Goal: Task Accomplishment & Management: Manage account settings

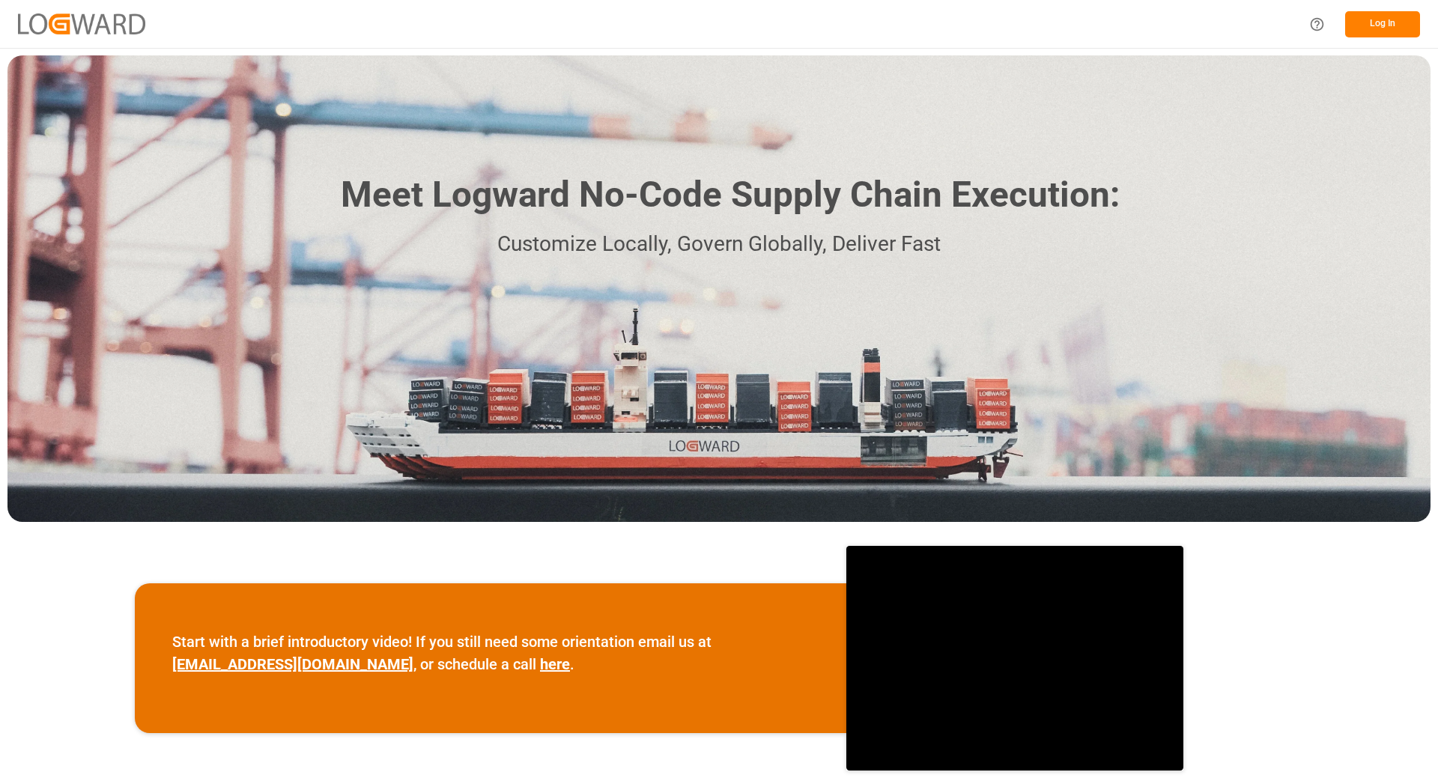
click at [1392, 19] on button "Log In" at bounding box center [1382, 24] width 75 height 26
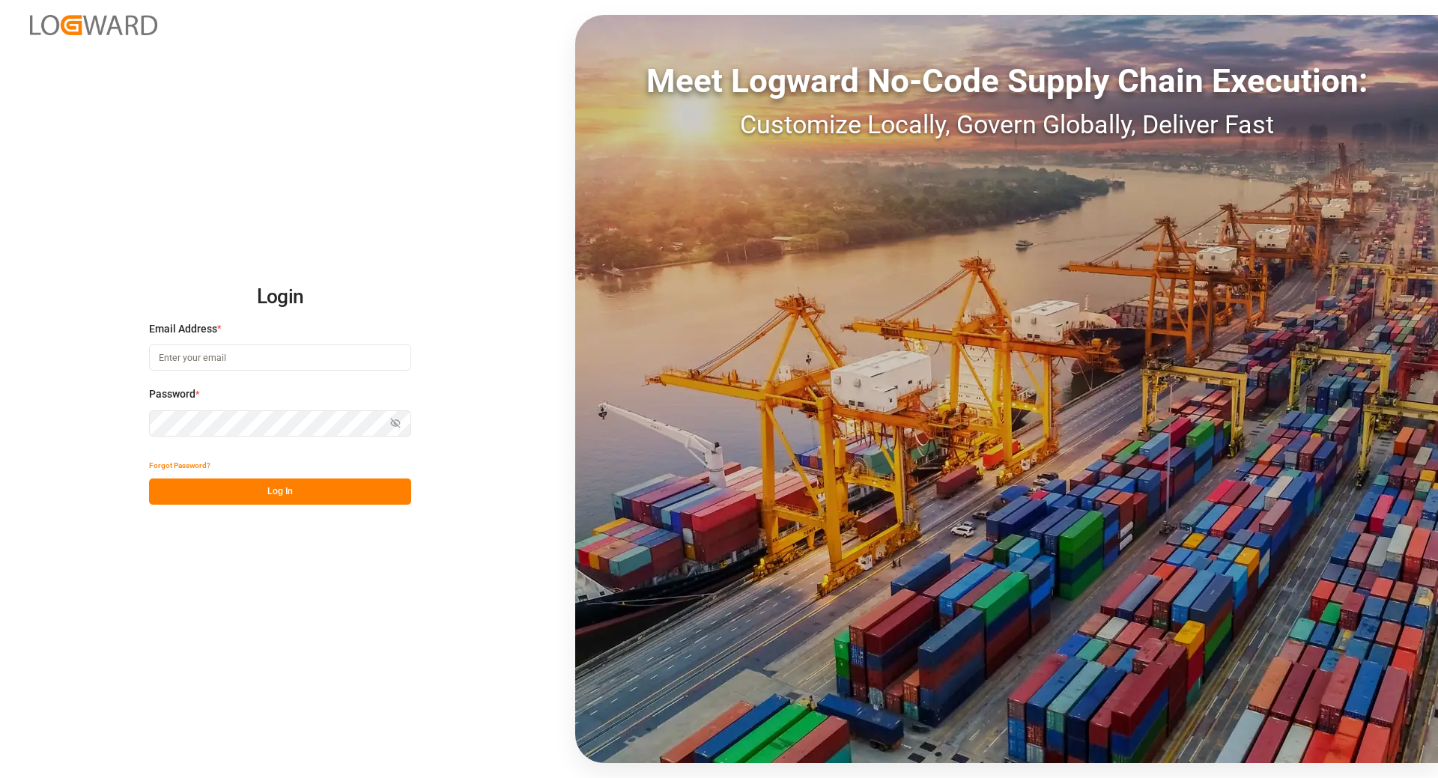
type input "tanja.schoepple@fms-logistics.com"
drag, startPoint x: 294, startPoint y: 485, endPoint x: 1436, endPoint y: 31, distance: 1228.9
click at [294, 485] on button "Log In" at bounding box center [280, 492] width 262 height 26
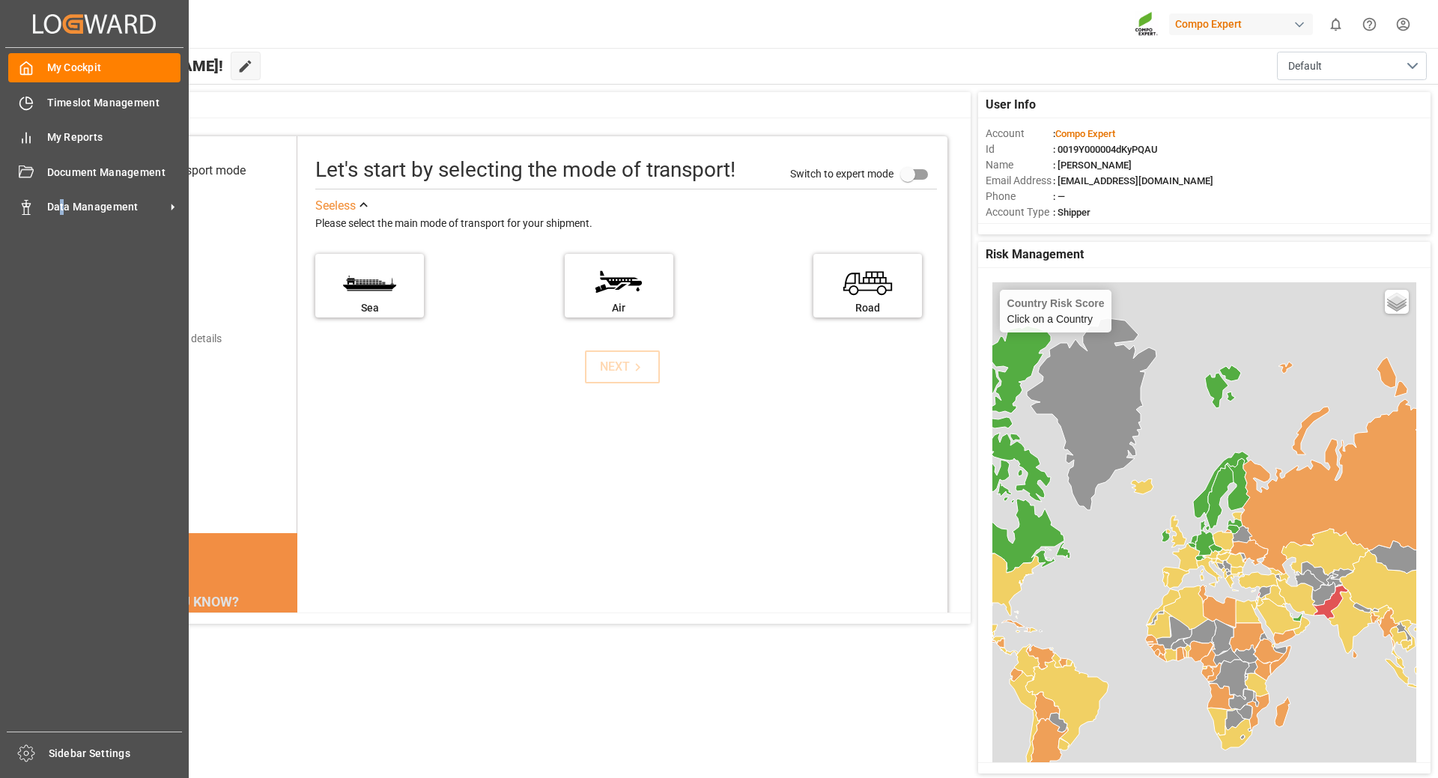
click at [62, 194] on div "Data Management Data Management" at bounding box center [94, 206] width 172 height 29
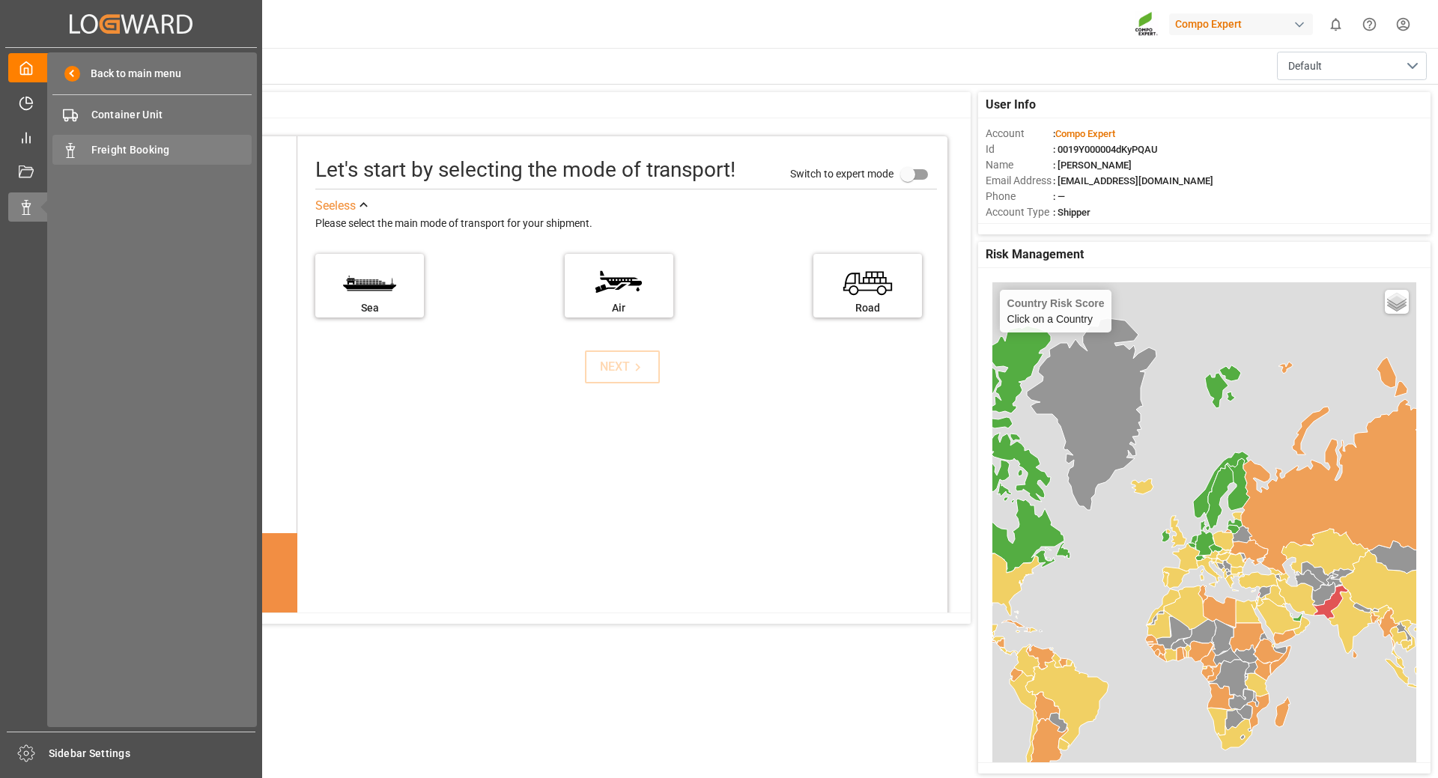
click at [136, 156] on span "Freight Booking" at bounding box center [171, 150] width 161 height 16
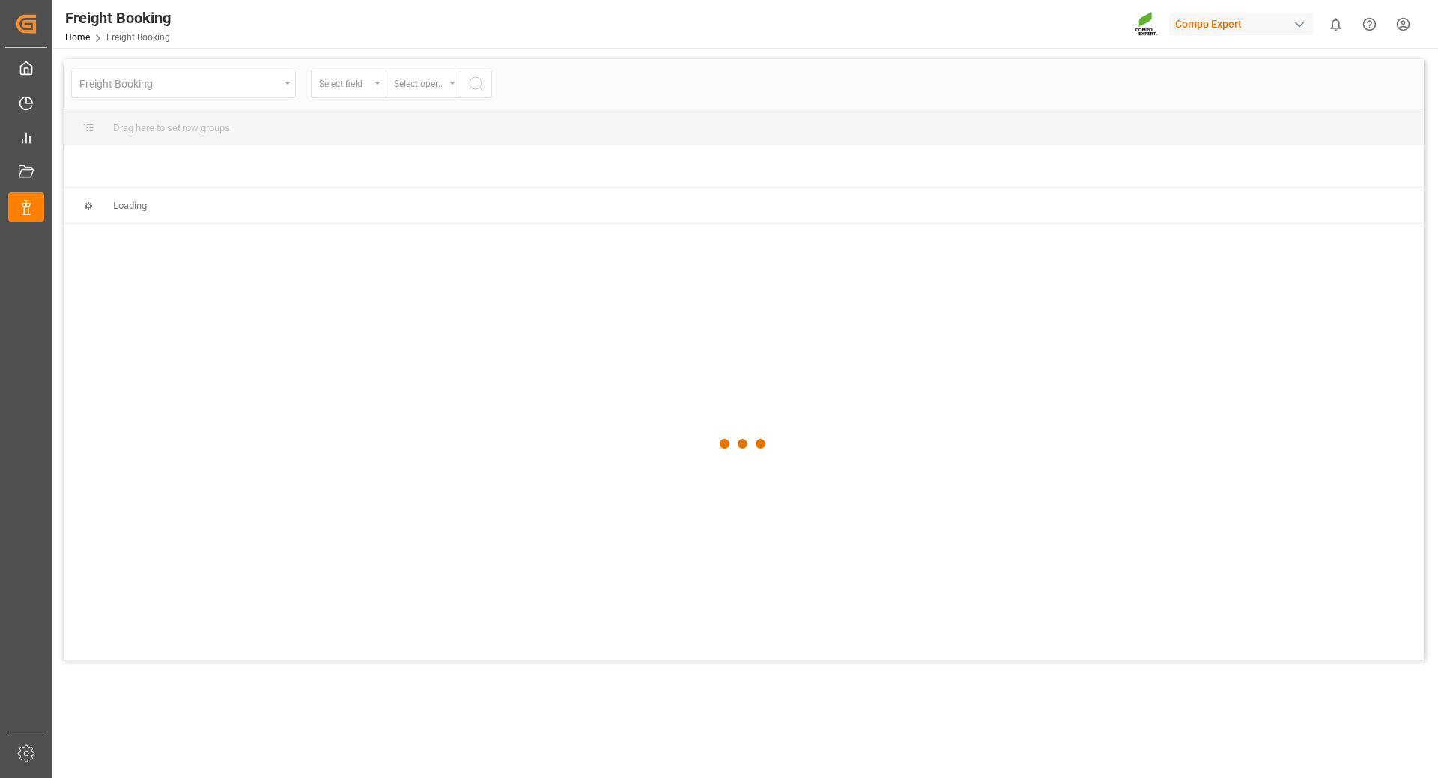
click at [360, 88] on div at bounding box center [744, 443] width 1360 height 769
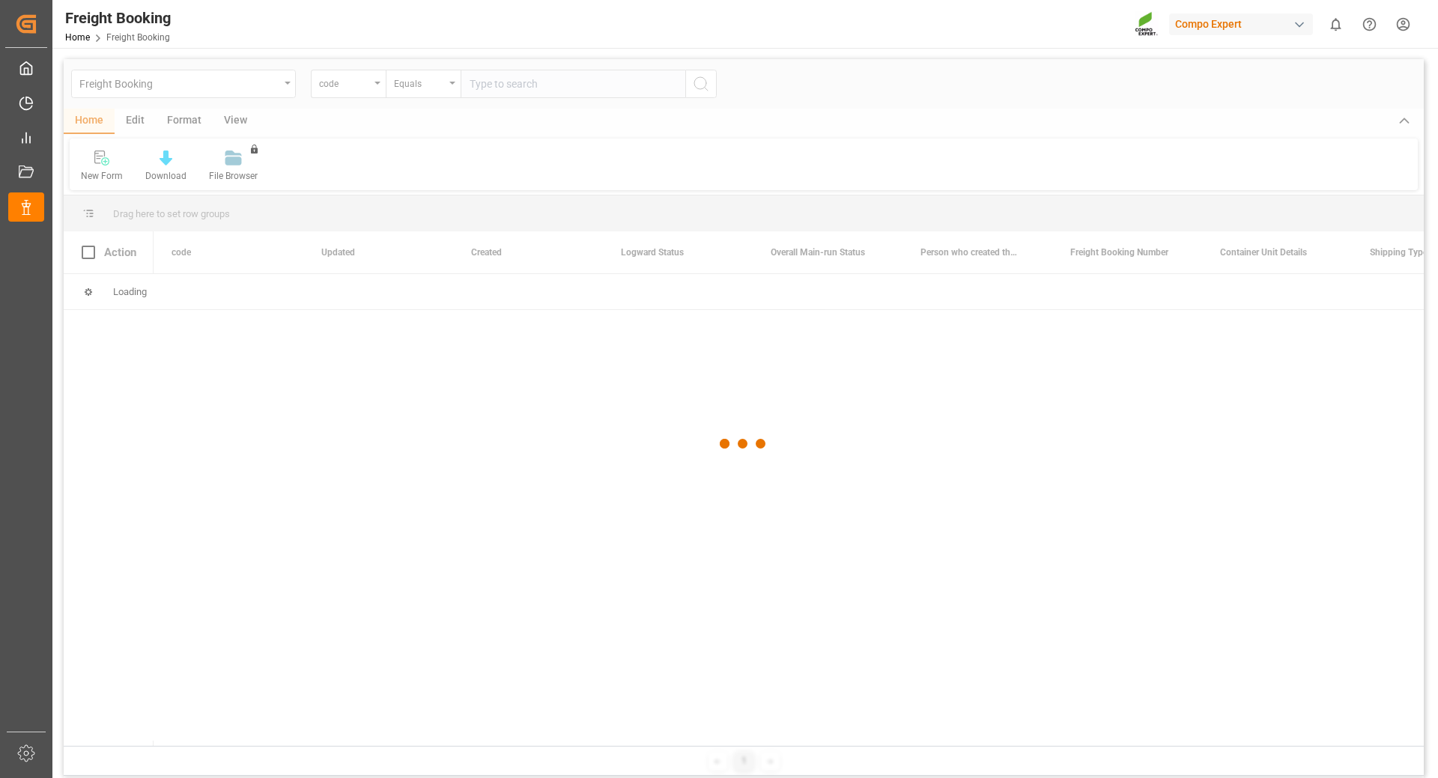
click at [376, 82] on div at bounding box center [744, 443] width 1360 height 769
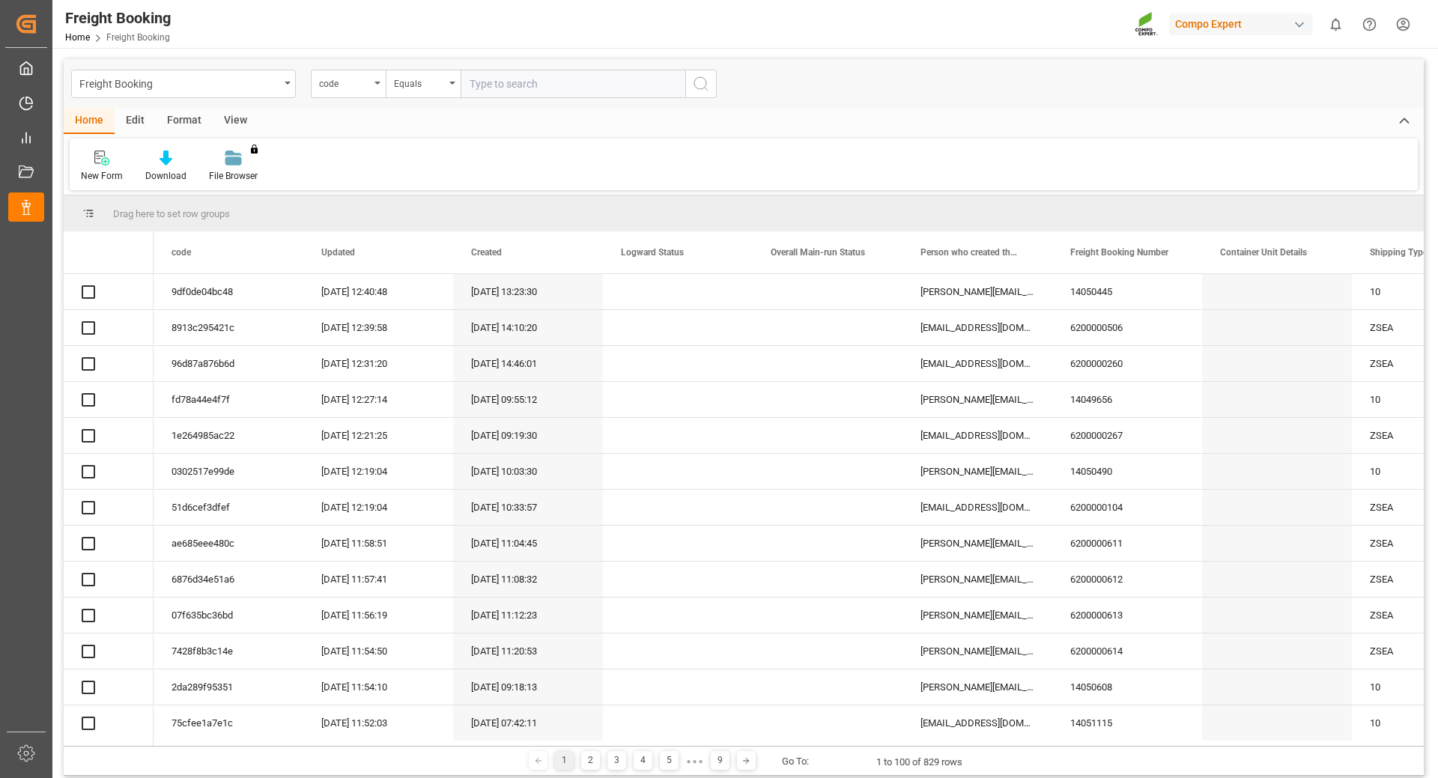
click at [376, 82] on icon "open menu" at bounding box center [377, 83] width 6 height 3
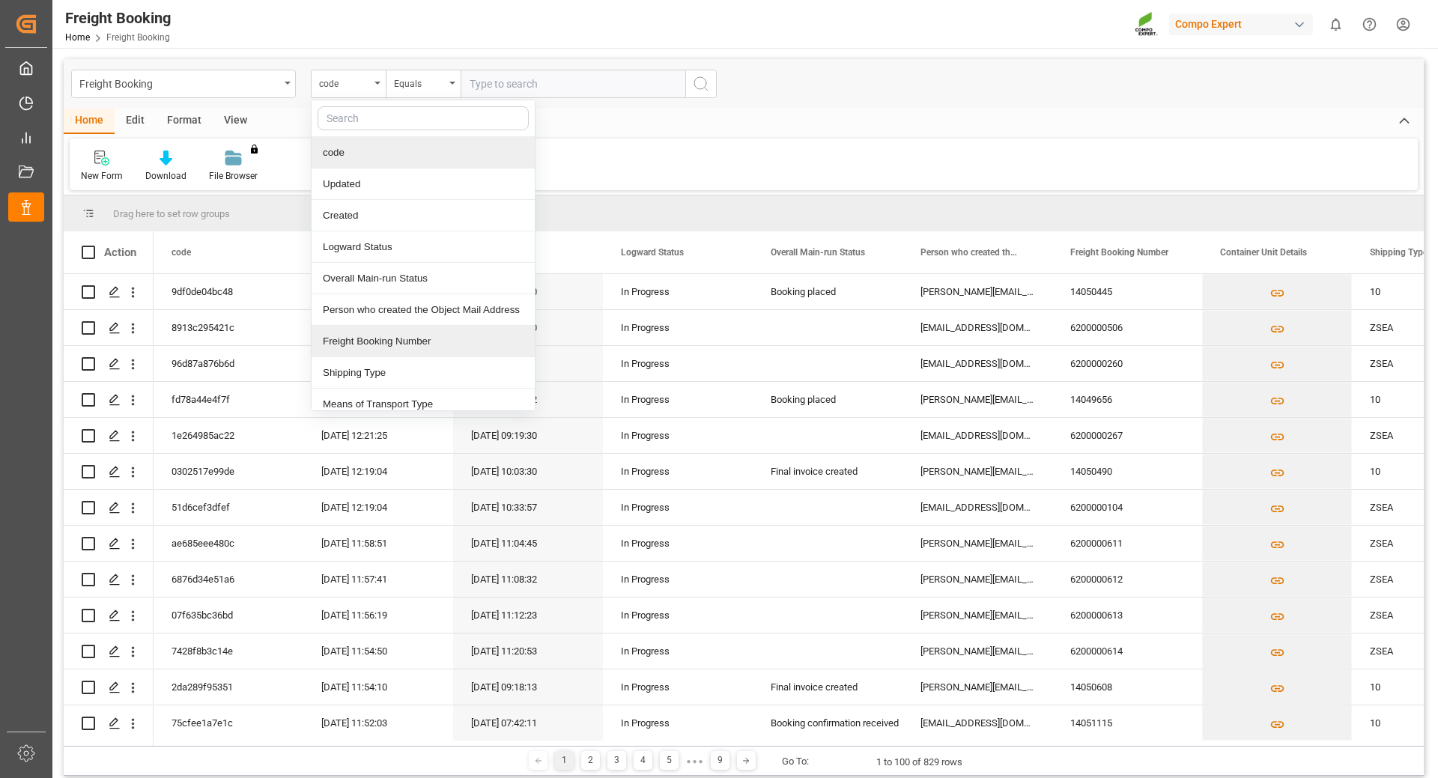
click at [384, 350] on div "Freight Booking Number" at bounding box center [423, 341] width 223 height 31
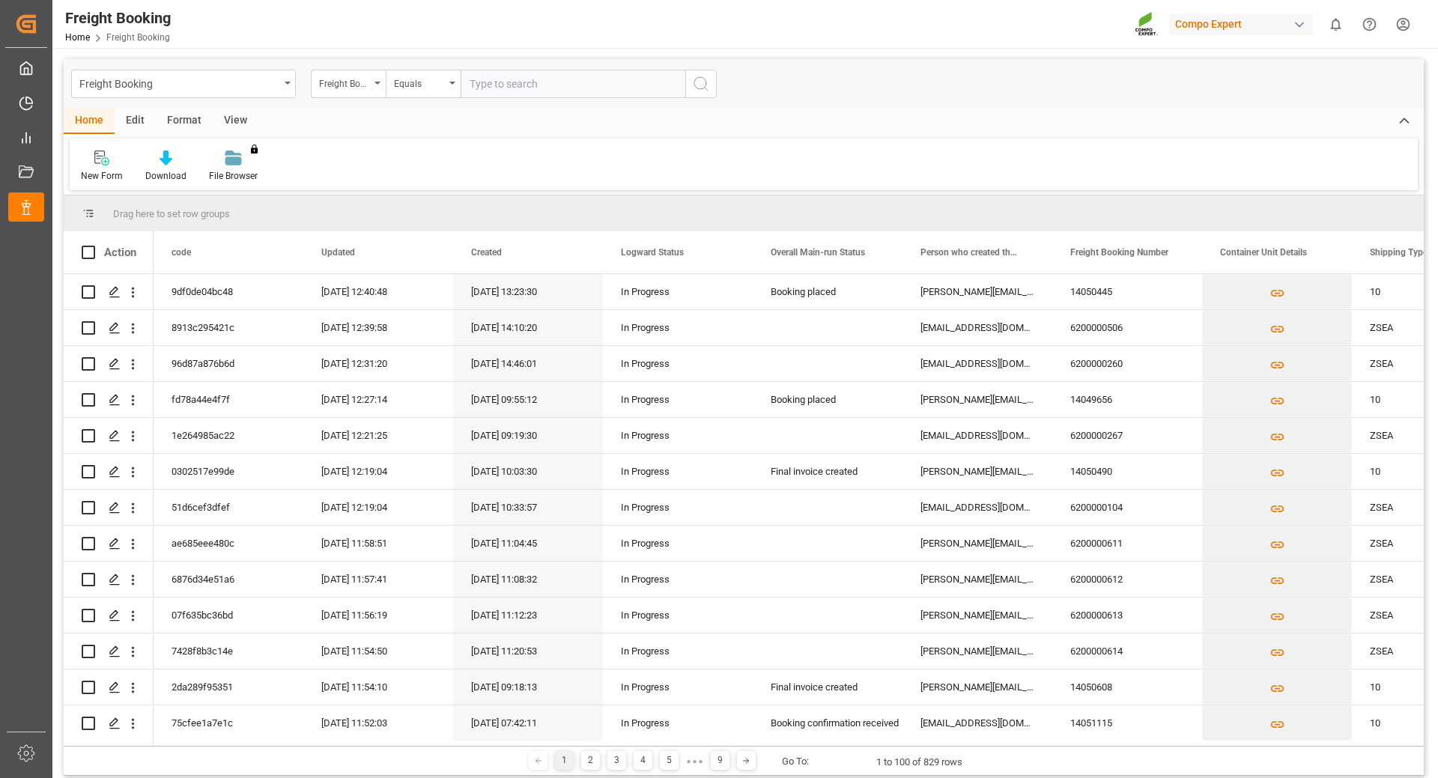
click at [512, 67] on div "Freight Booking Freight Booking Number Equals" at bounding box center [744, 83] width 1360 height 49
click at [527, 75] on input "text" at bounding box center [573, 84] width 225 height 28
paste input "6200000260"
type input "6200000260"
click at [695, 89] on icon "search button" at bounding box center [701, 84] width 18 height 18
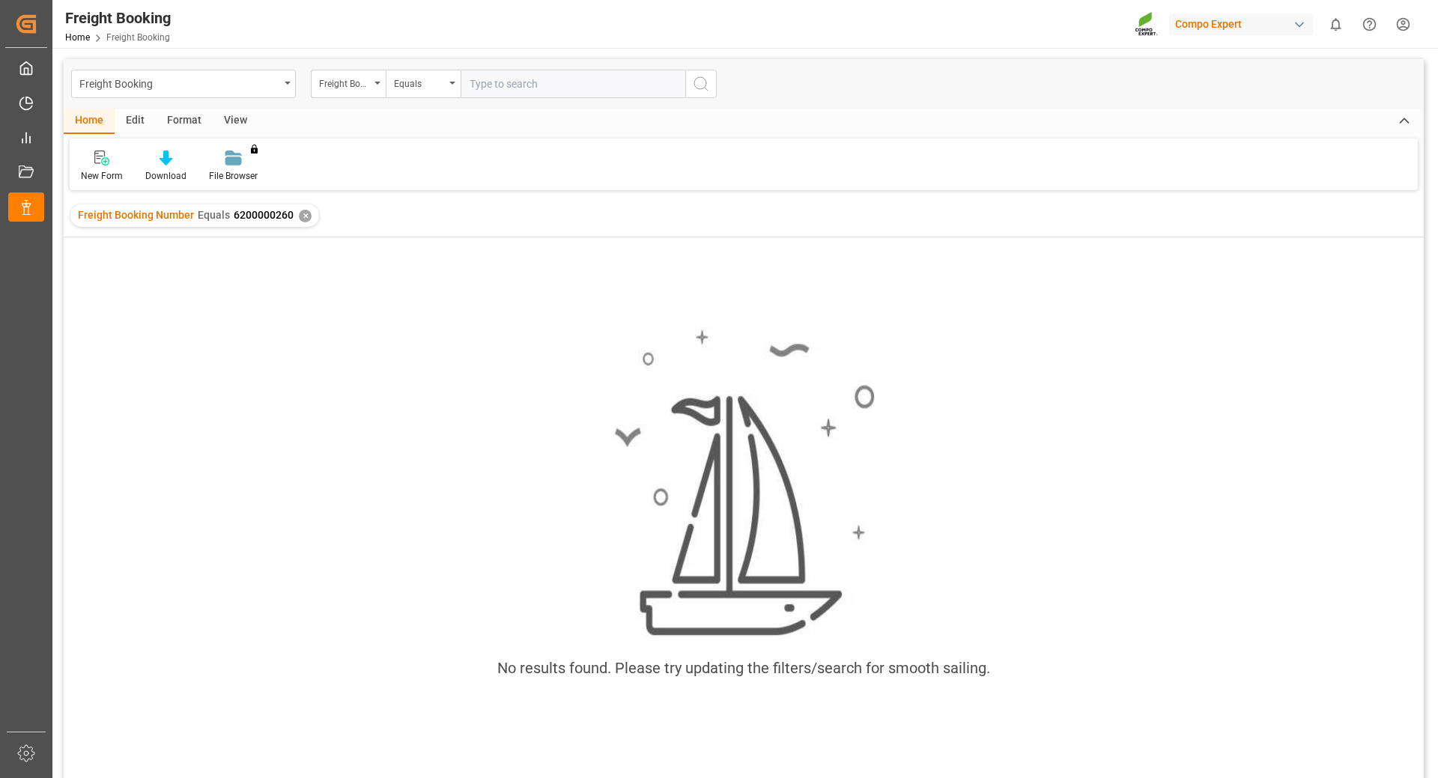
click at [309, 219] on div "Freight Booking Number Equals 6200000260 ✕" at bounding box center [194, 215] width 249 height 22
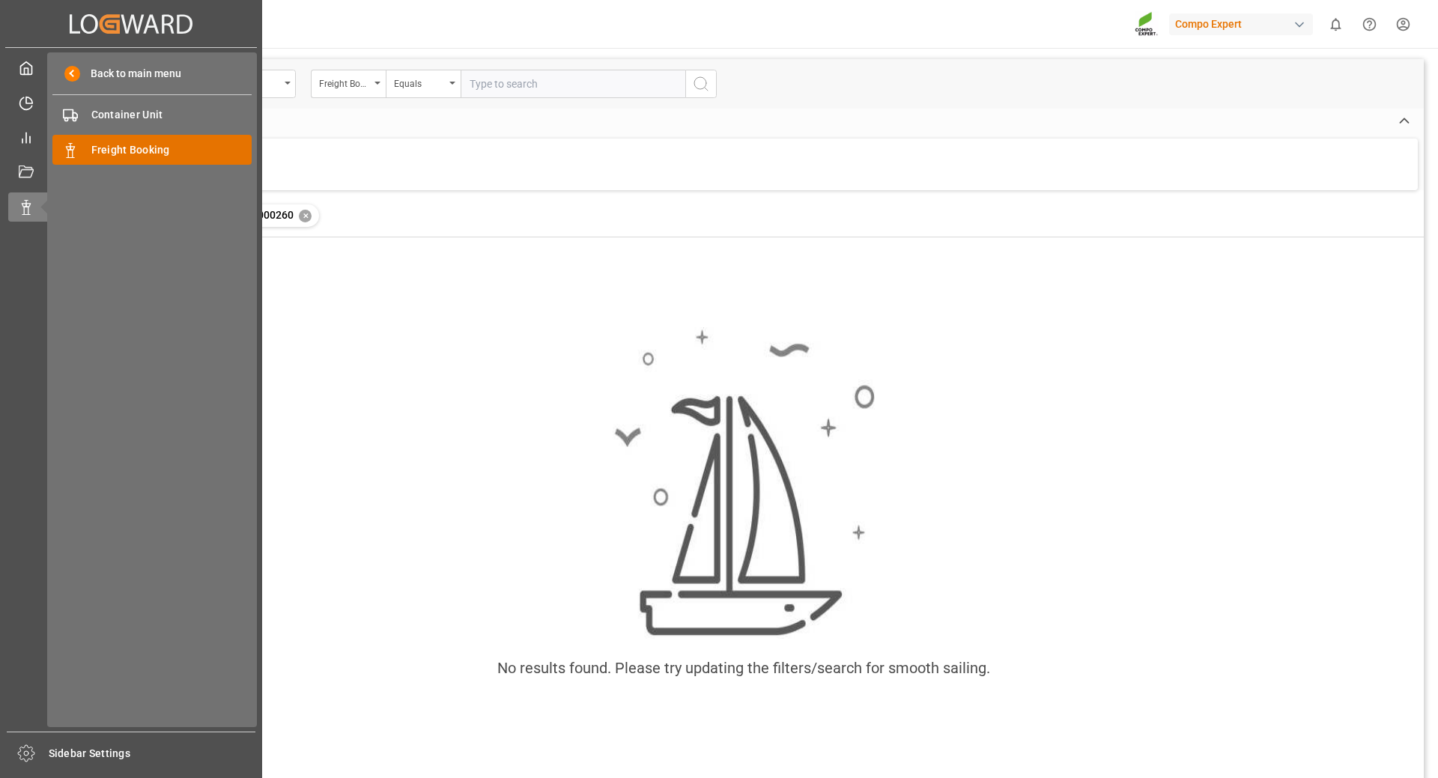
click at [118, 145] on span "Freight Booking" at bounding box center [171, 150] width 161 height 16
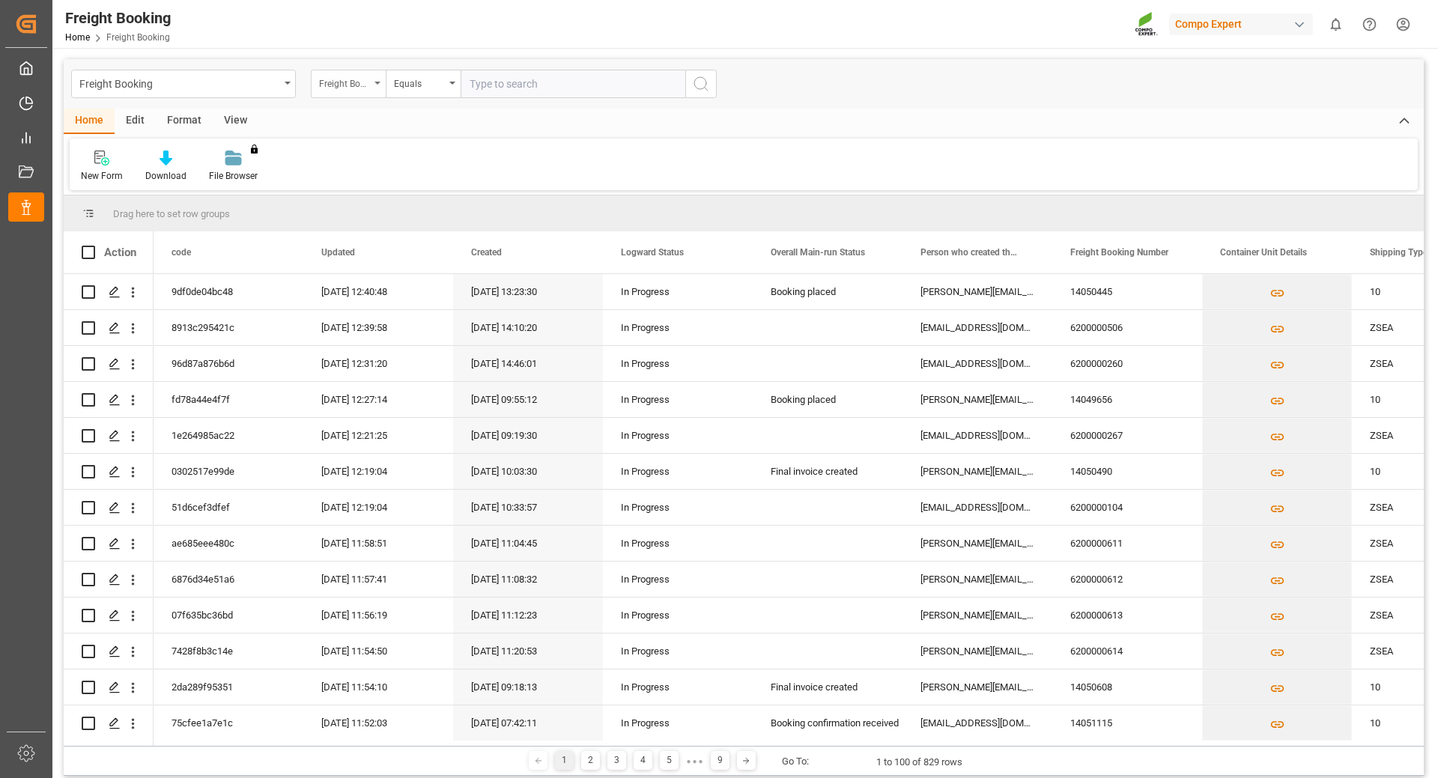
click at [359, 82] on div "Freight Booking Number" at bounding box center [344, 81] width 51 height 17
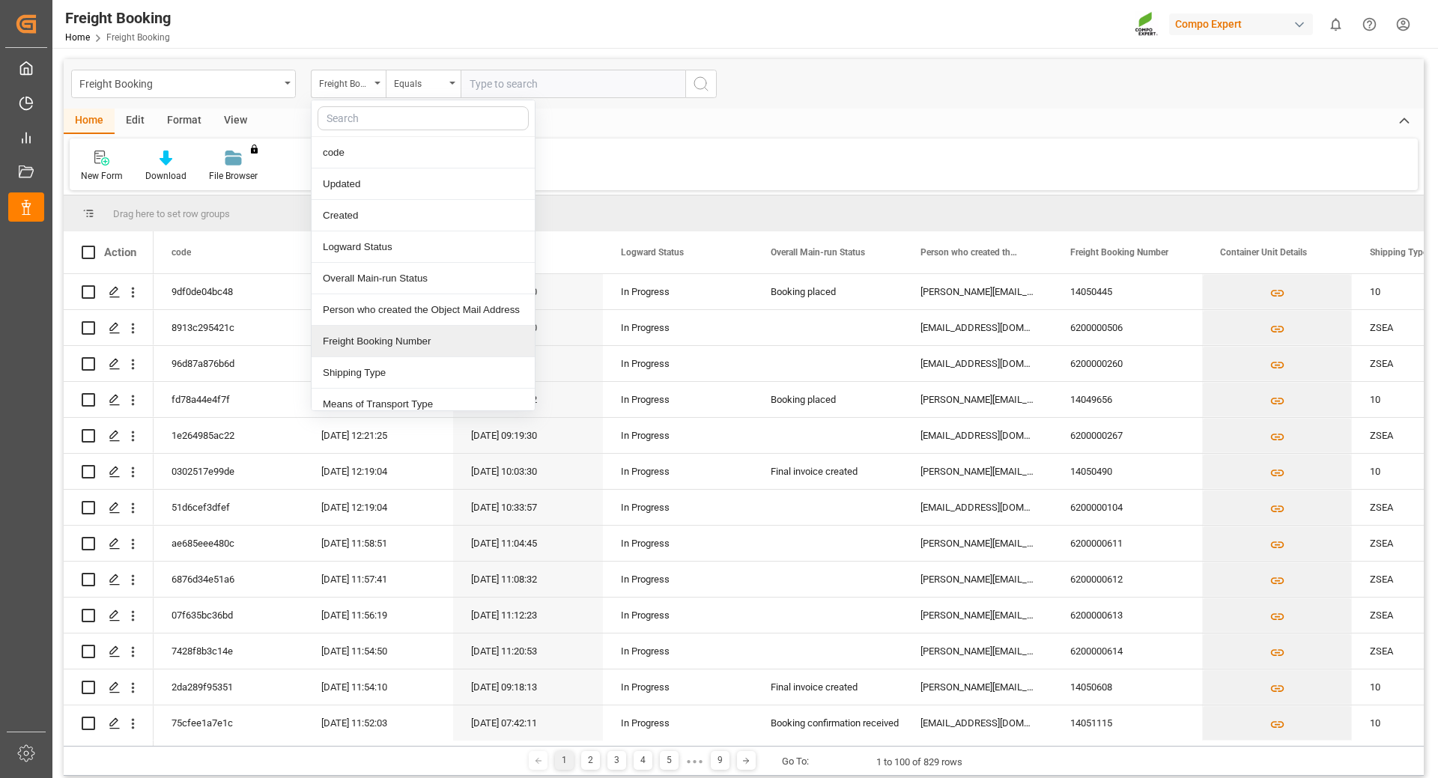
click at [410, 344] on div "Freight Booking Number" at bounding box center [423, 341] width 223 height 31
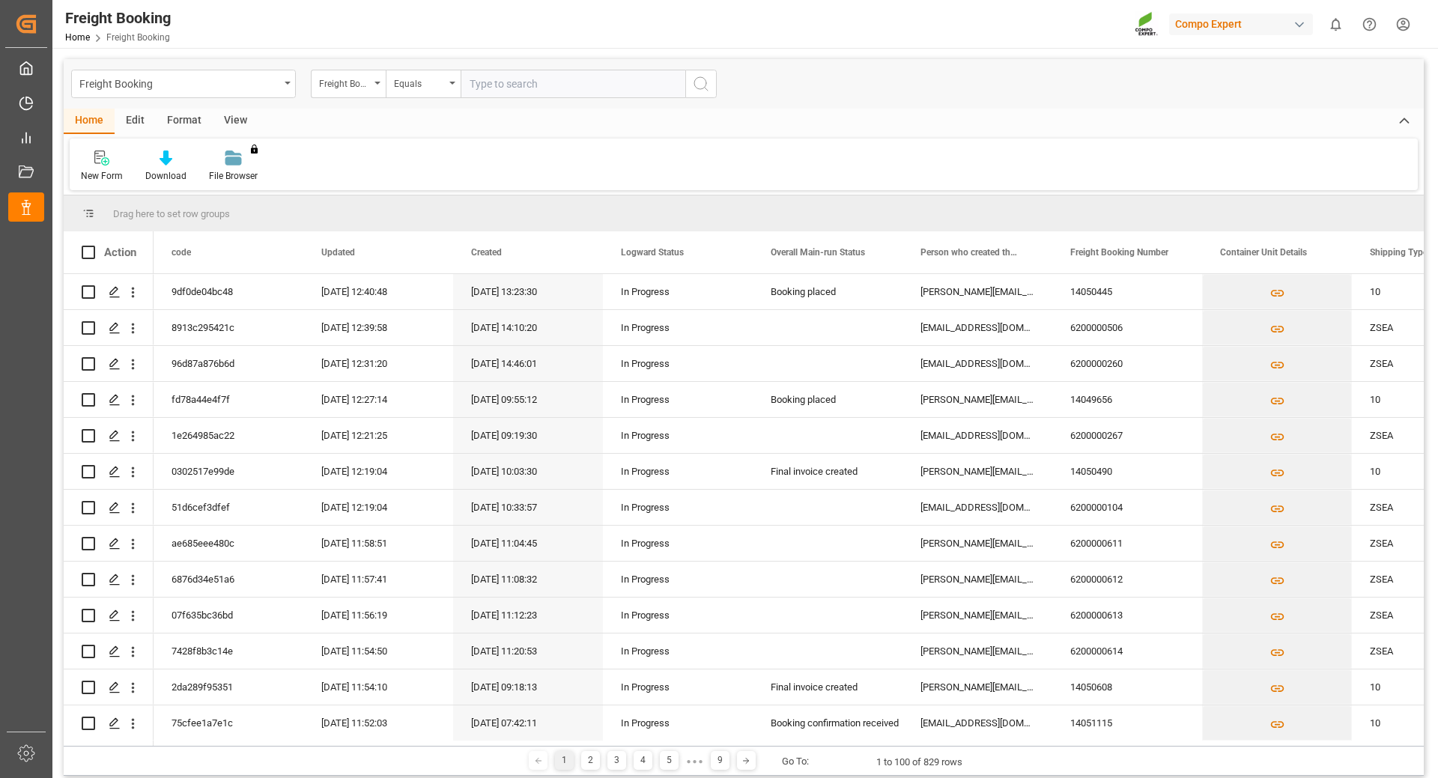
click at [537, 90] on input "text" at bounding box center [573, 84] width 225 height 28
paste input "6200000260"
type input "6200000260"
click at [701, 81] on icon "search button" at bounding box center [701, 84] width 18 height 18
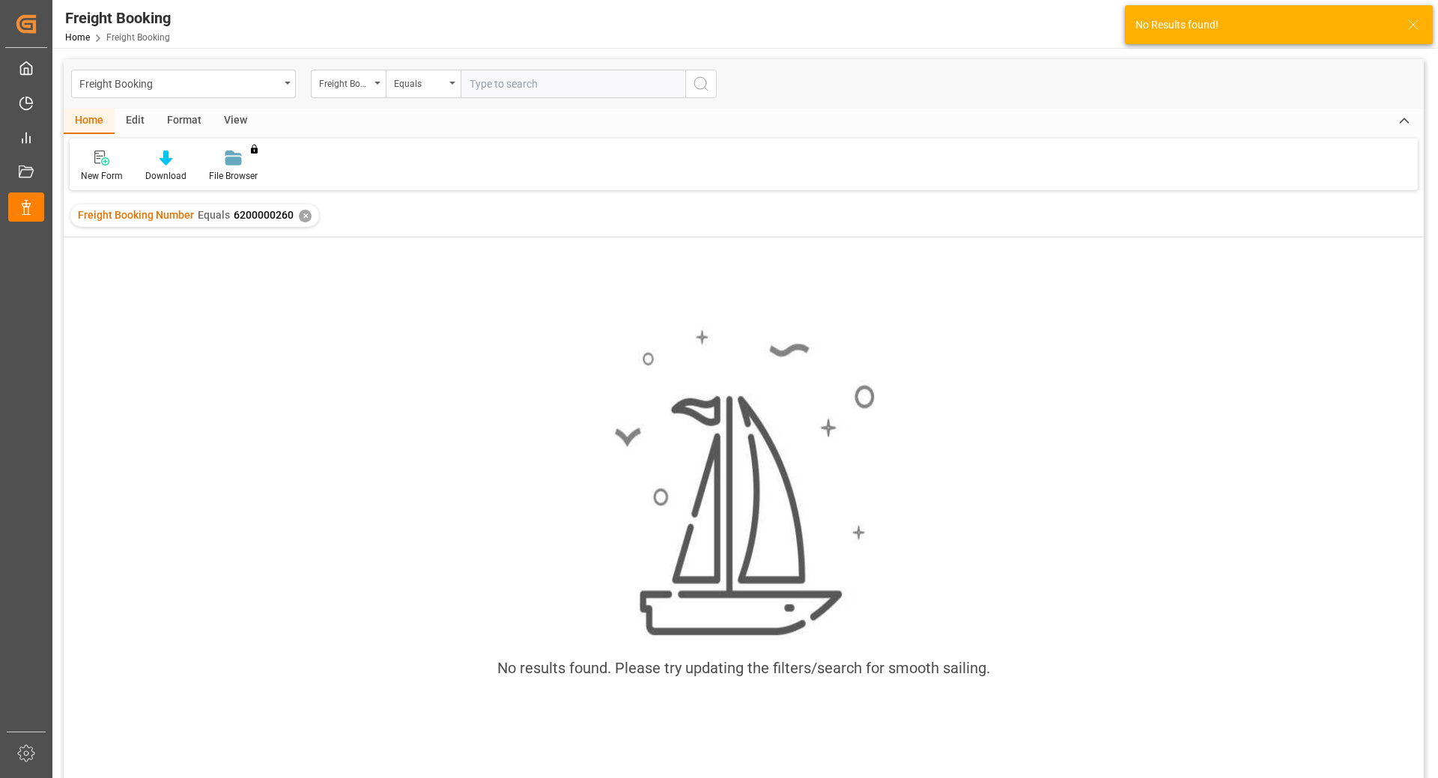
click at [538, 82] on input "text" at bounding box center [573, 84] width 225 height 28
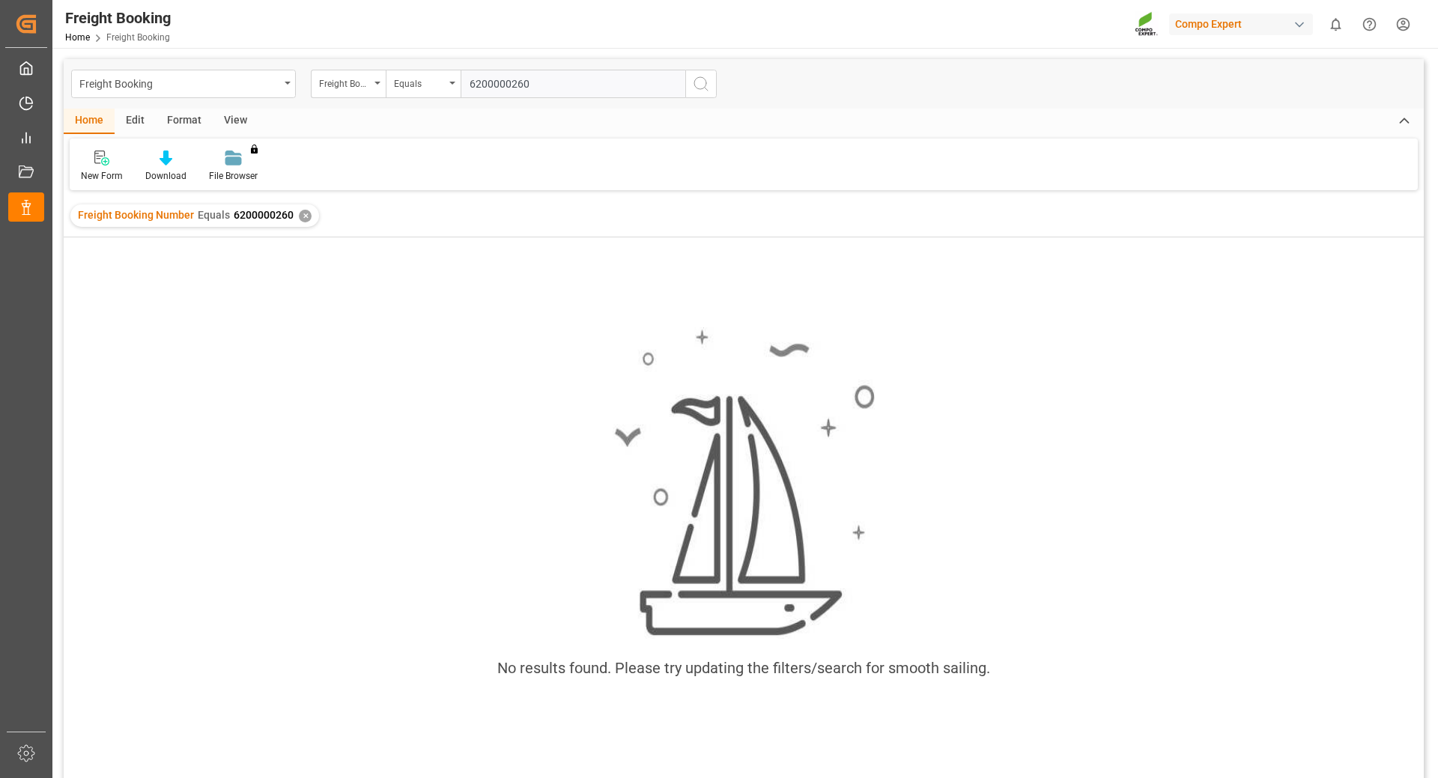
type input "6200000260"
click at [718, 87] on div "Freight Booking Freight Booking Number Equals 6200000260" at bounding box center [744, 83] width 1360 height 49
click at [706, 85] on icon "search button" at bounding box center [701, 84] width 18 height 18
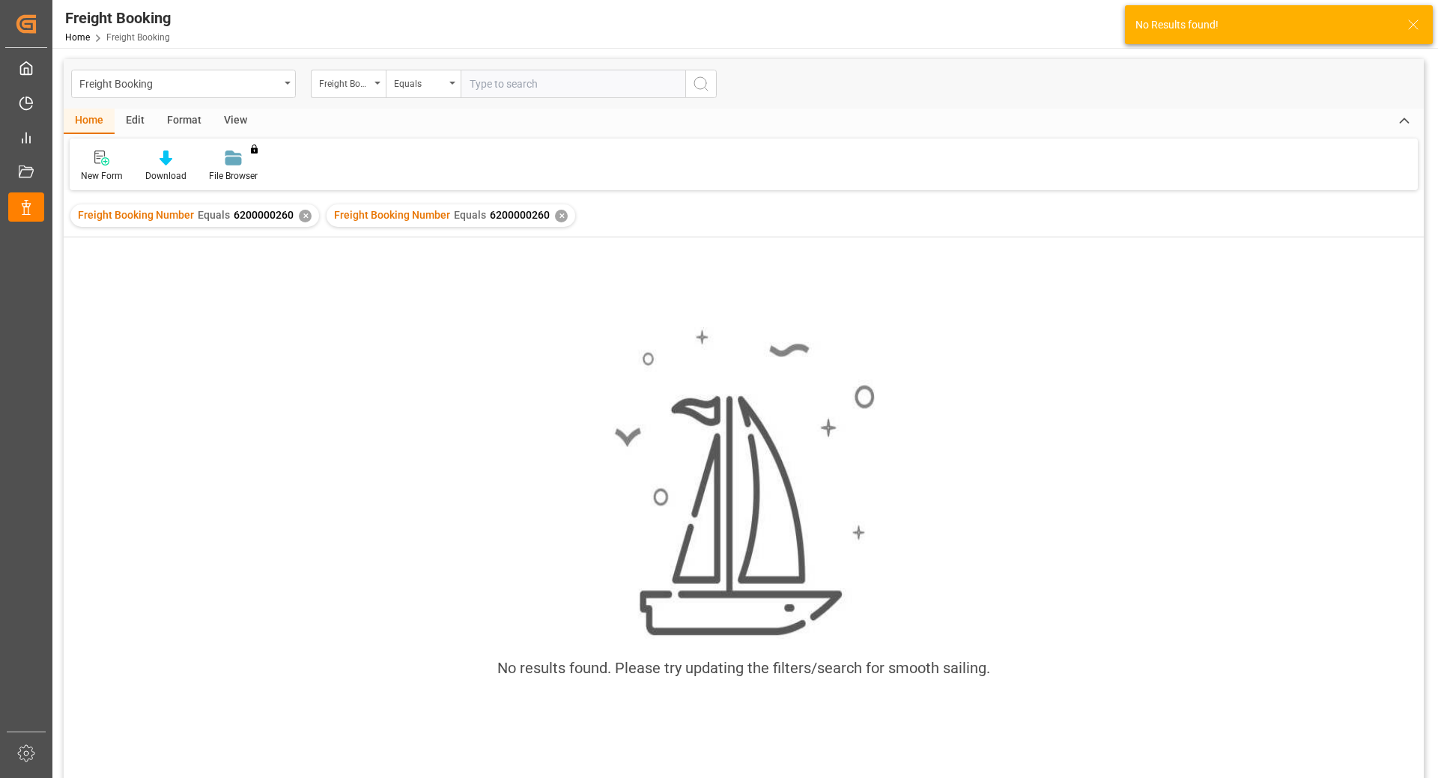
click at [299, 214] on div "✕" at bounding box center [305, 216] width 13 height 13
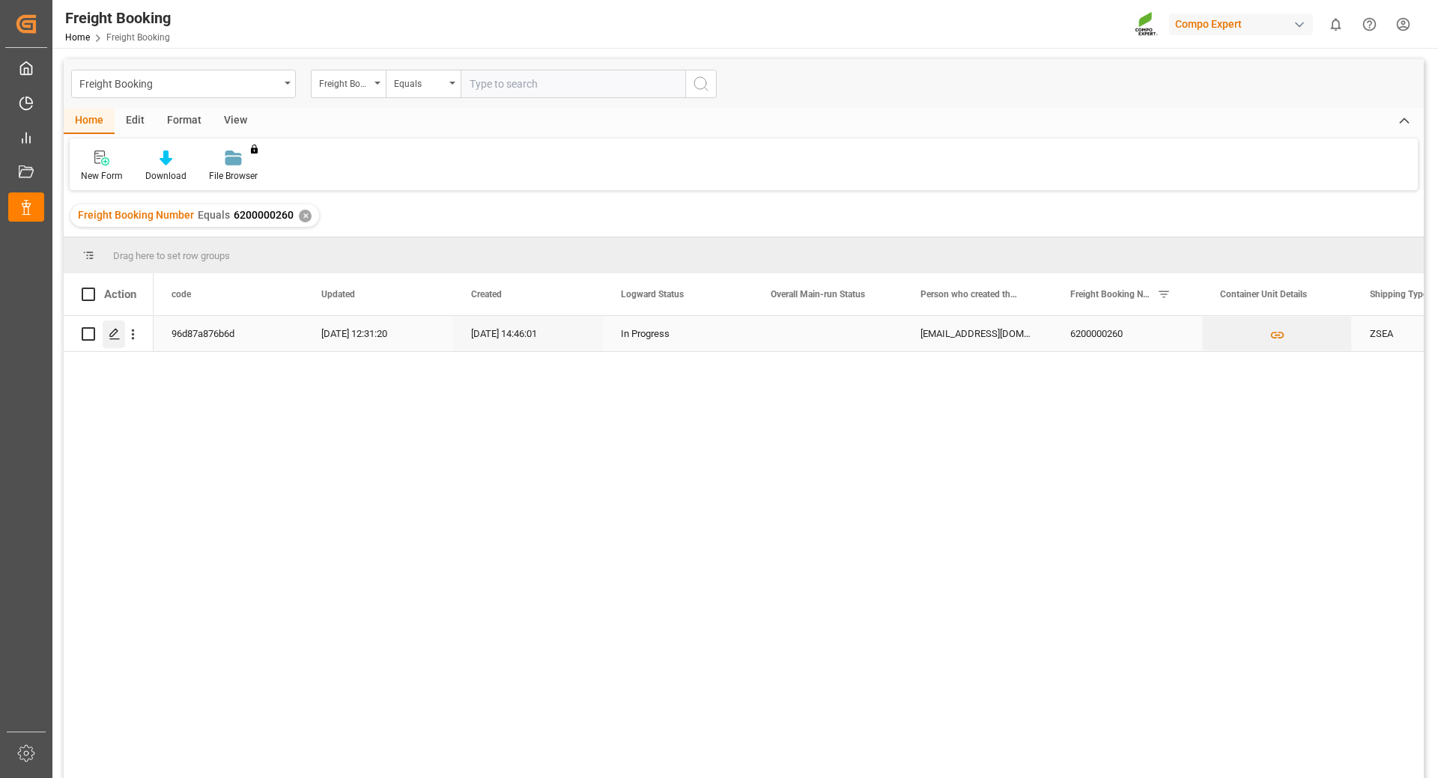
click at [116, 328] on icon "Press SPACE to select this row." at bounding box center [115, 334] width 12 height 12
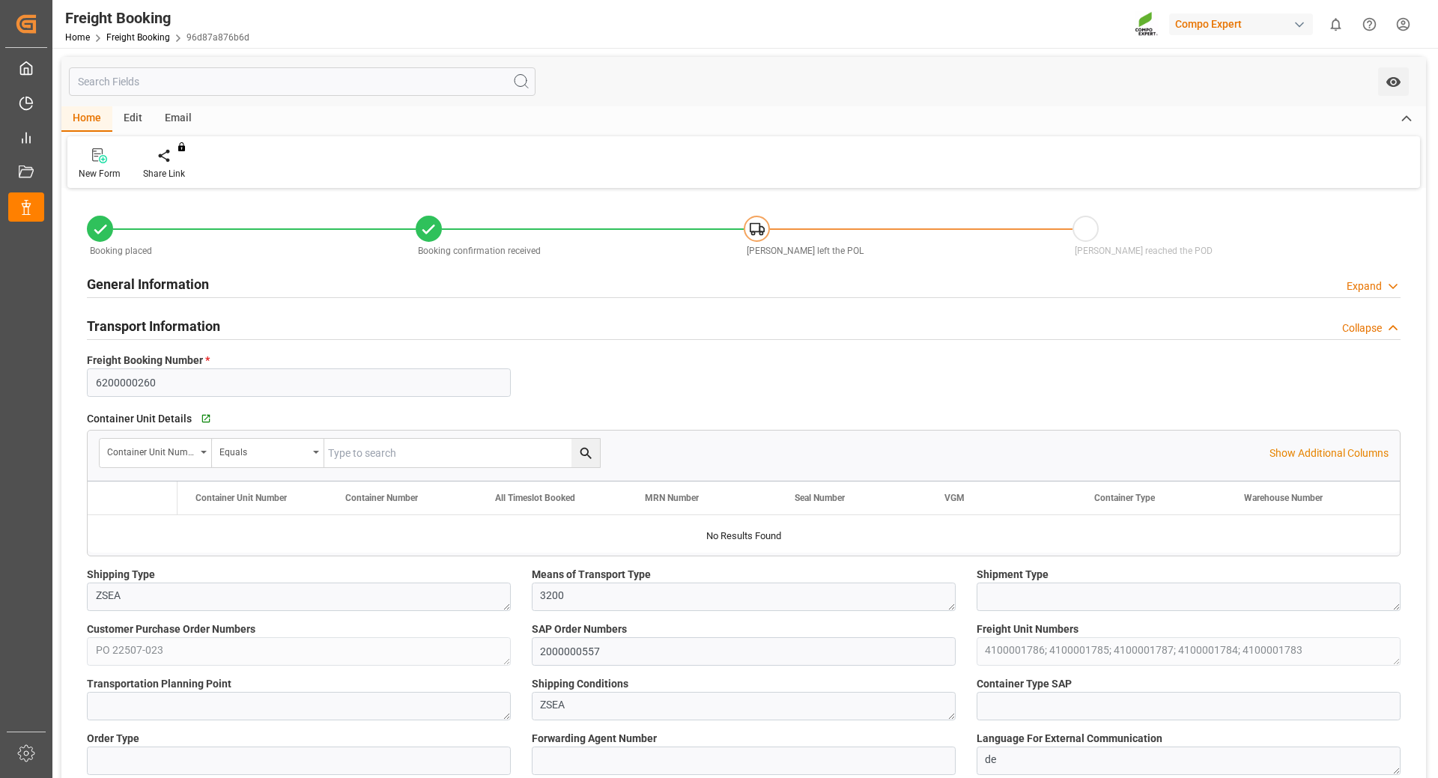
type input "Yang Ming"
type input "Yang Ming Marine Transport Corp."
type input "9792618"
type input "BEANR"
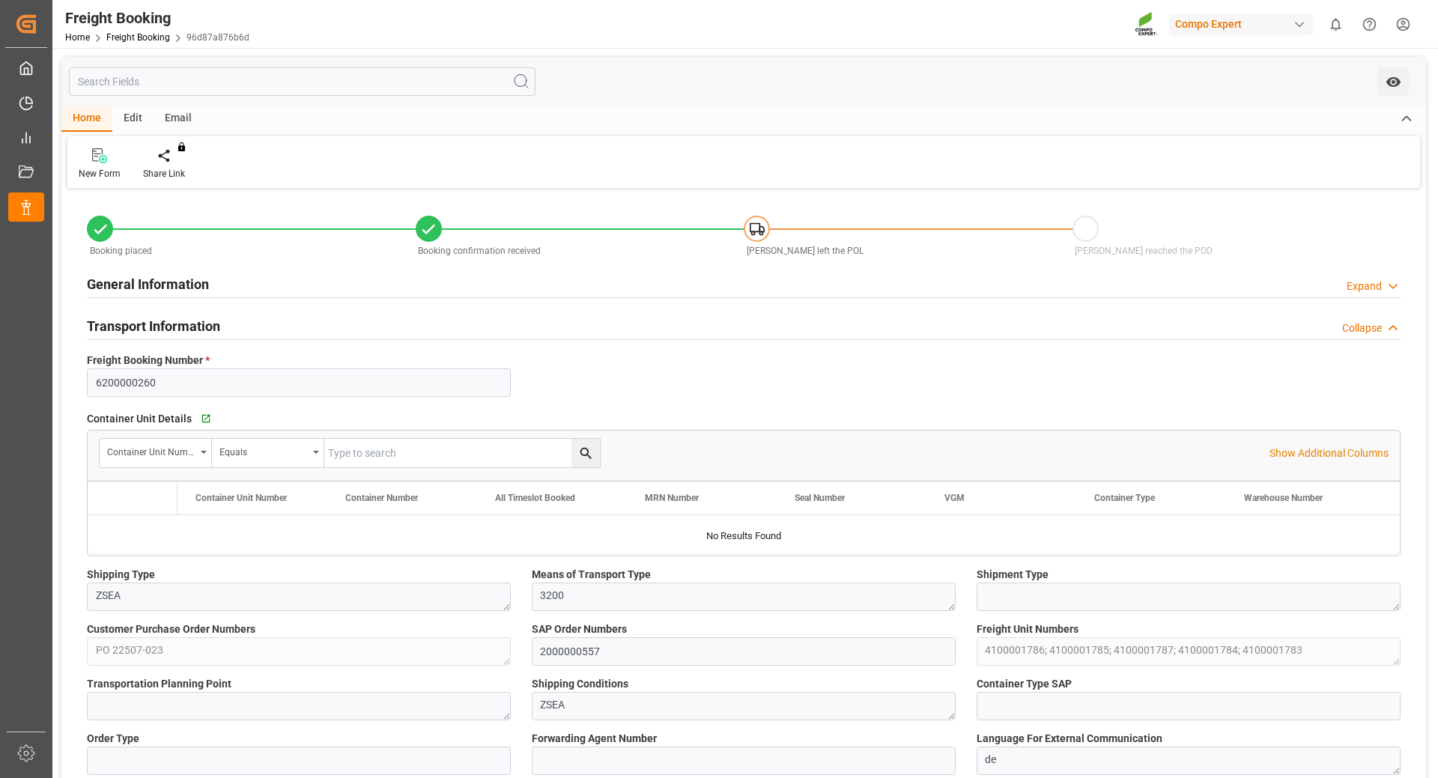
type input "THPAT"
type input "0"
type input "233275"
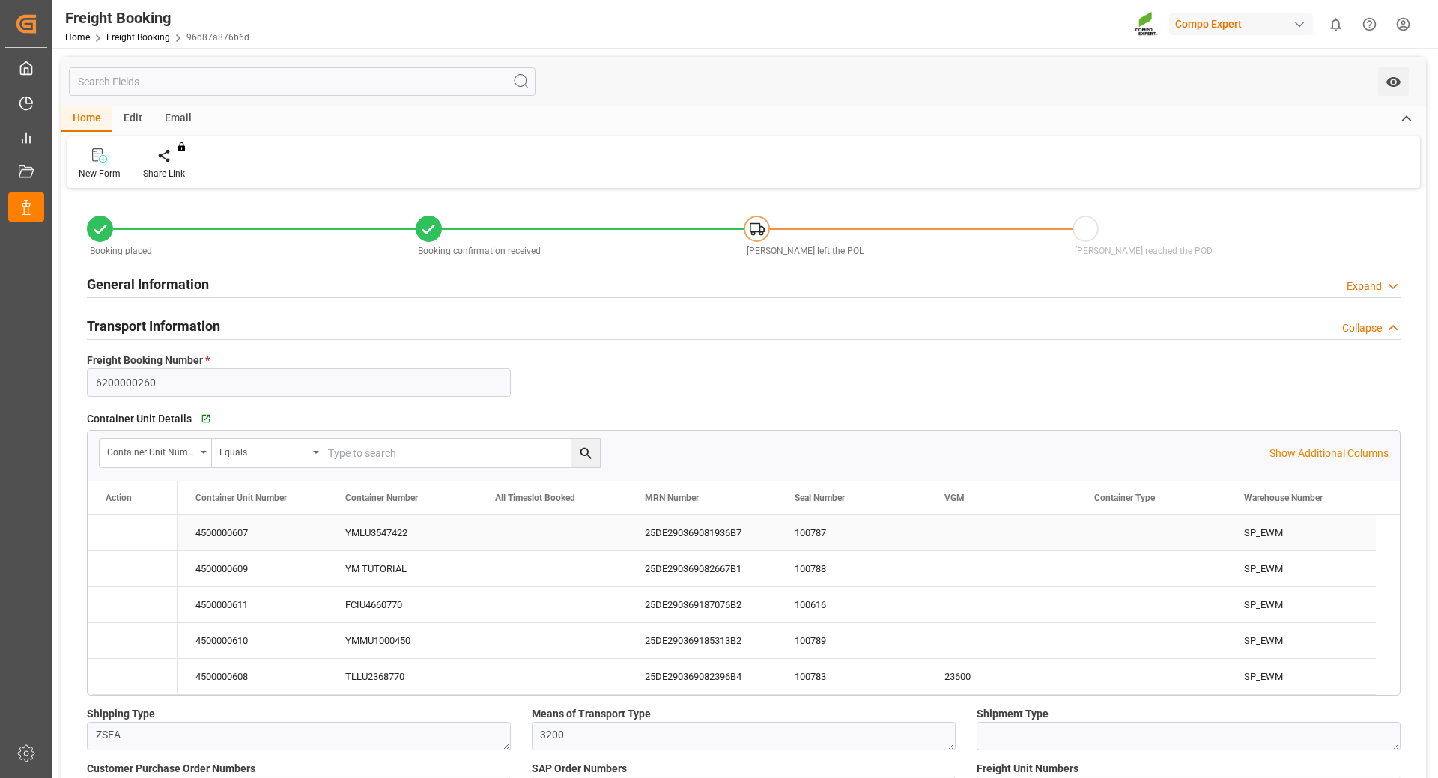
type input "18.09.2025 01:00"
type input "26.09.2025 01:00"
type input "08.11.2025 20:00"
type input "28.09.2025 01:00"
type input "19.11.2025 12:00"
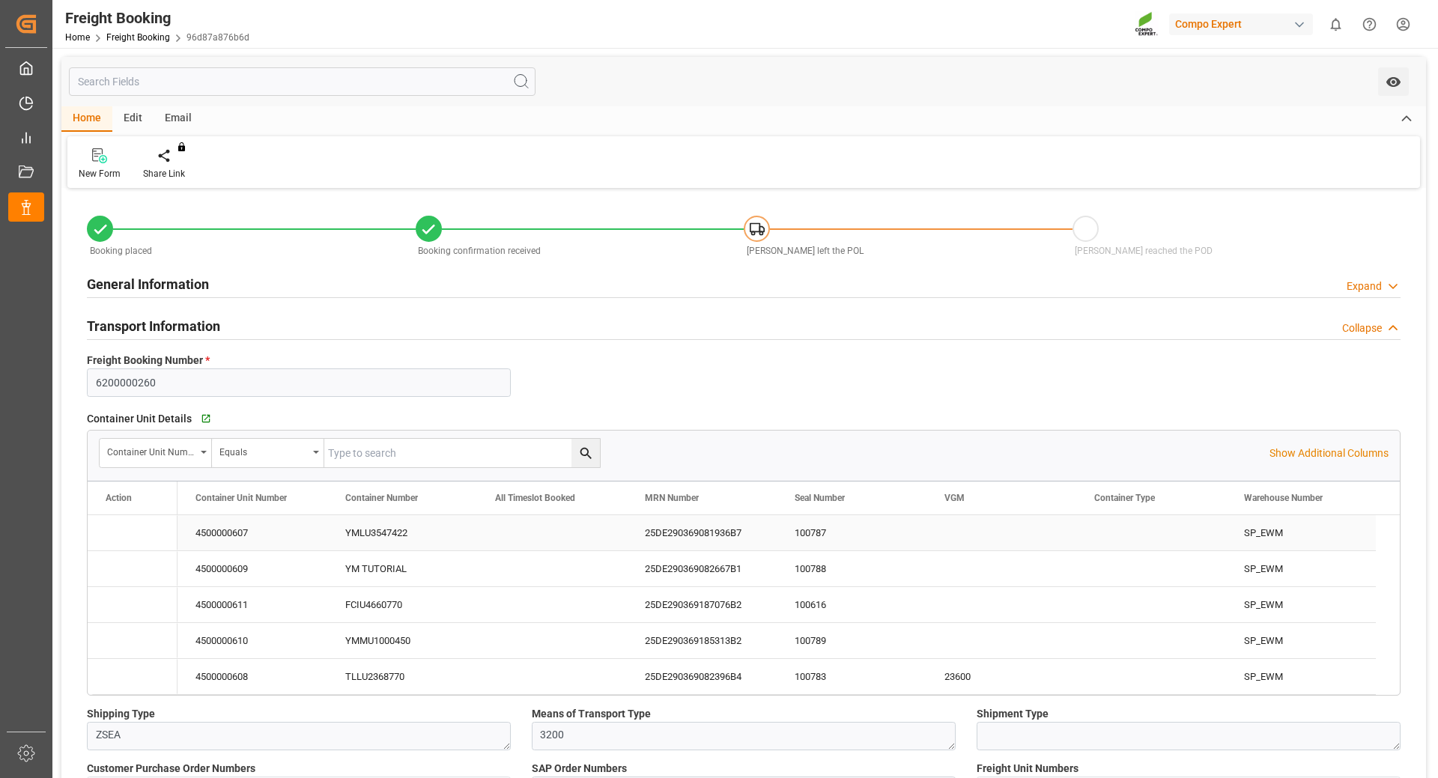
type input "15.07.2025 14:46"
type input "15.07.2025 14:48"
type input "11.08.2025 07:26"
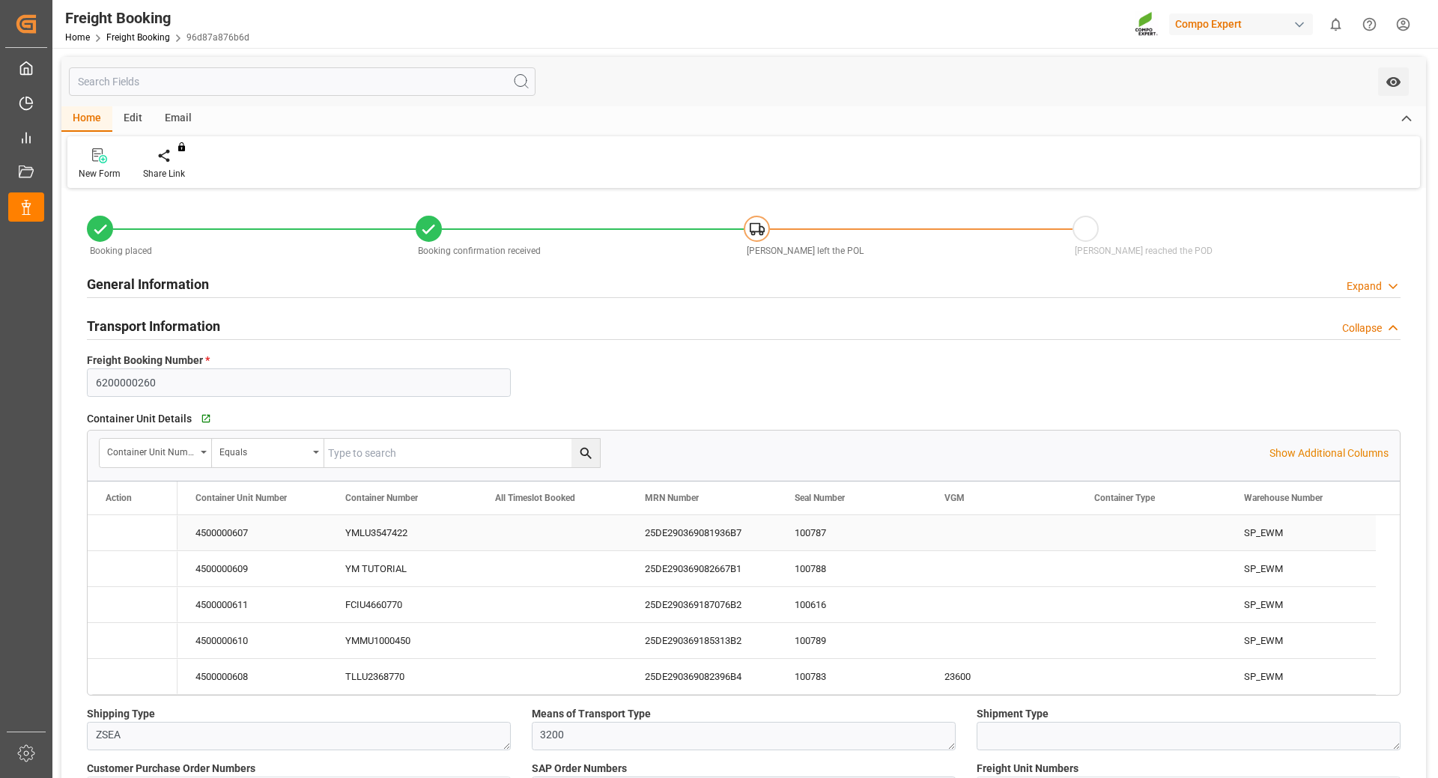
type input "11.08.2025 07:26"
type input "18.09.2025 11:07"
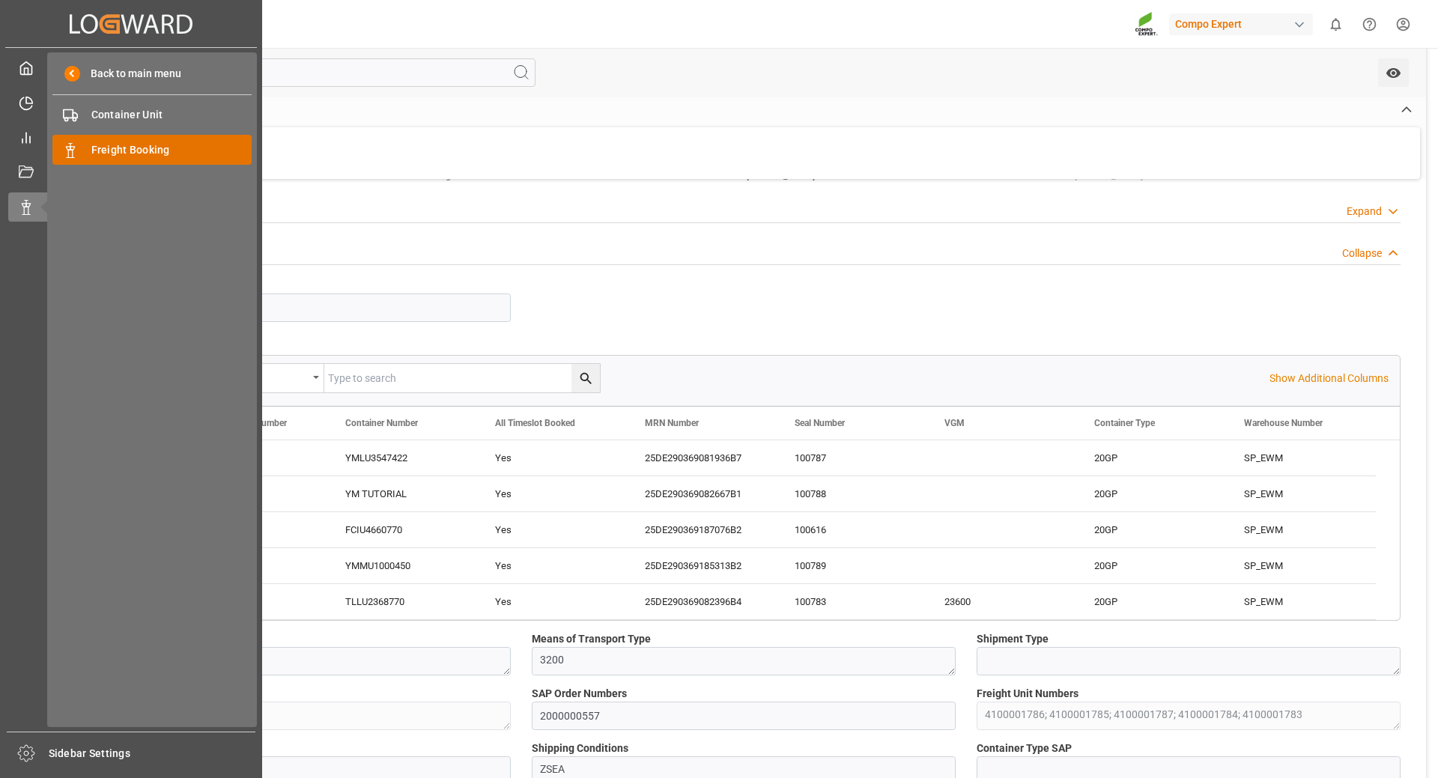
click at [104, 148] on span "Freight Booking" at bounding box center [171, 150] width 161 height 16
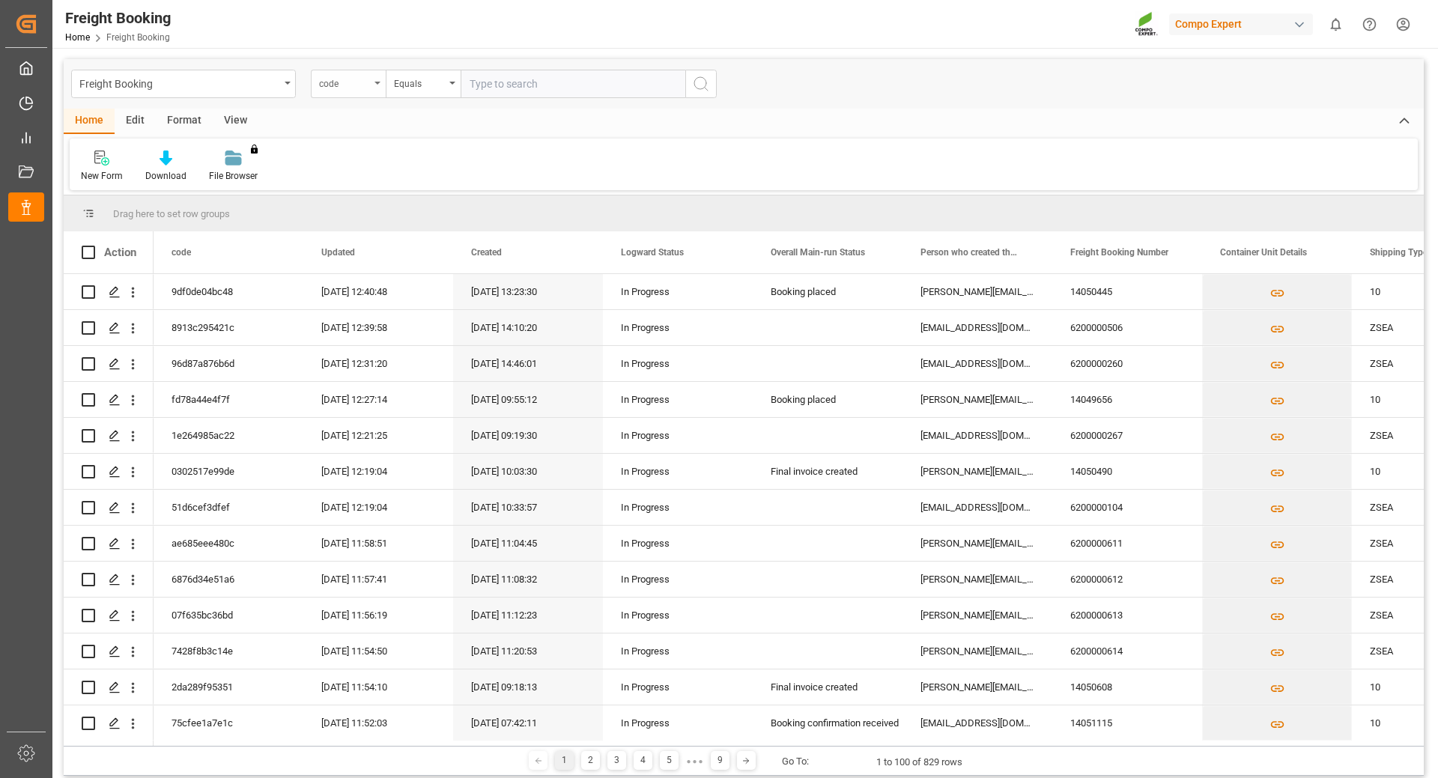
click at [377, 88] on div "code" at bounding box center [348, 84] width 75 height 28
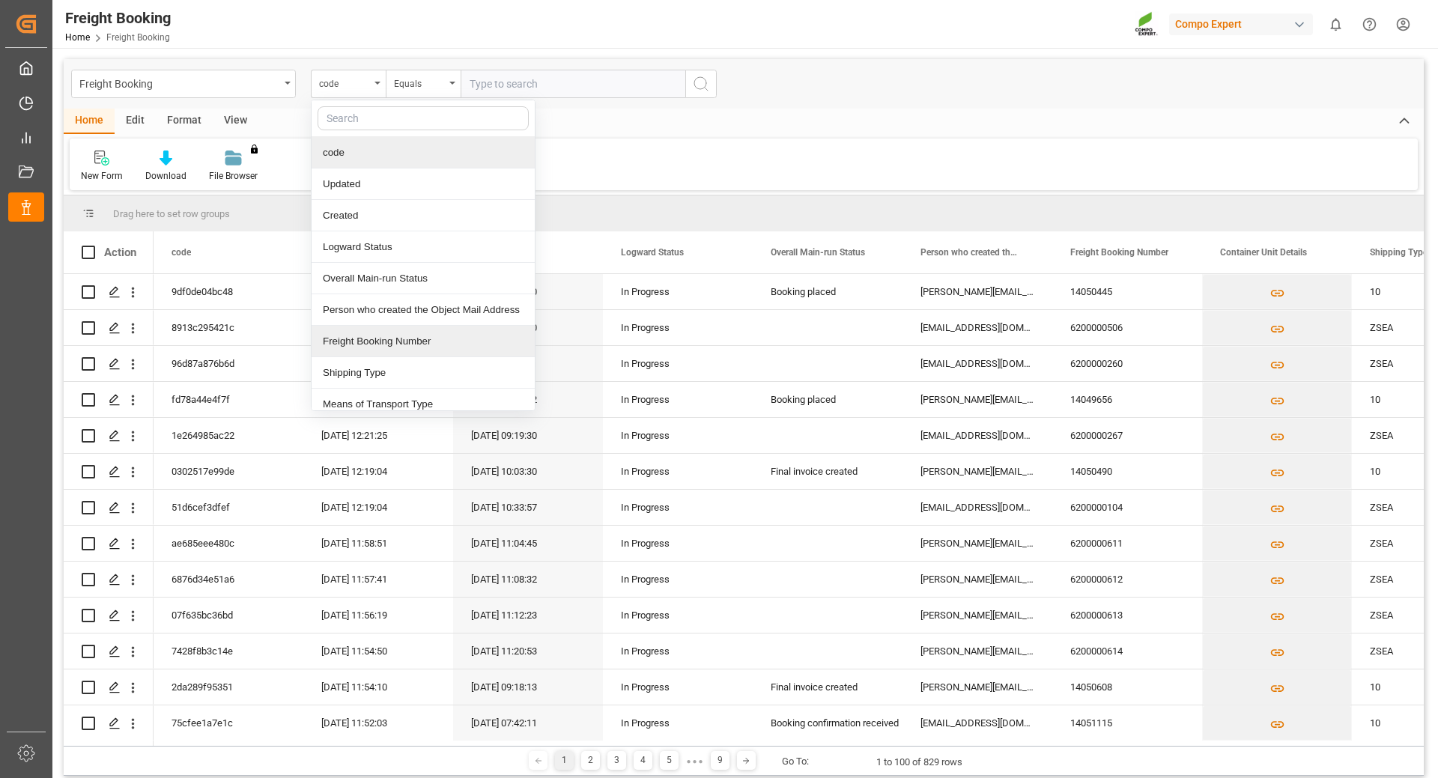
click at [416, 339] on div "Freight Booking Number" at bounding box center [423, 341] width 223 height 31
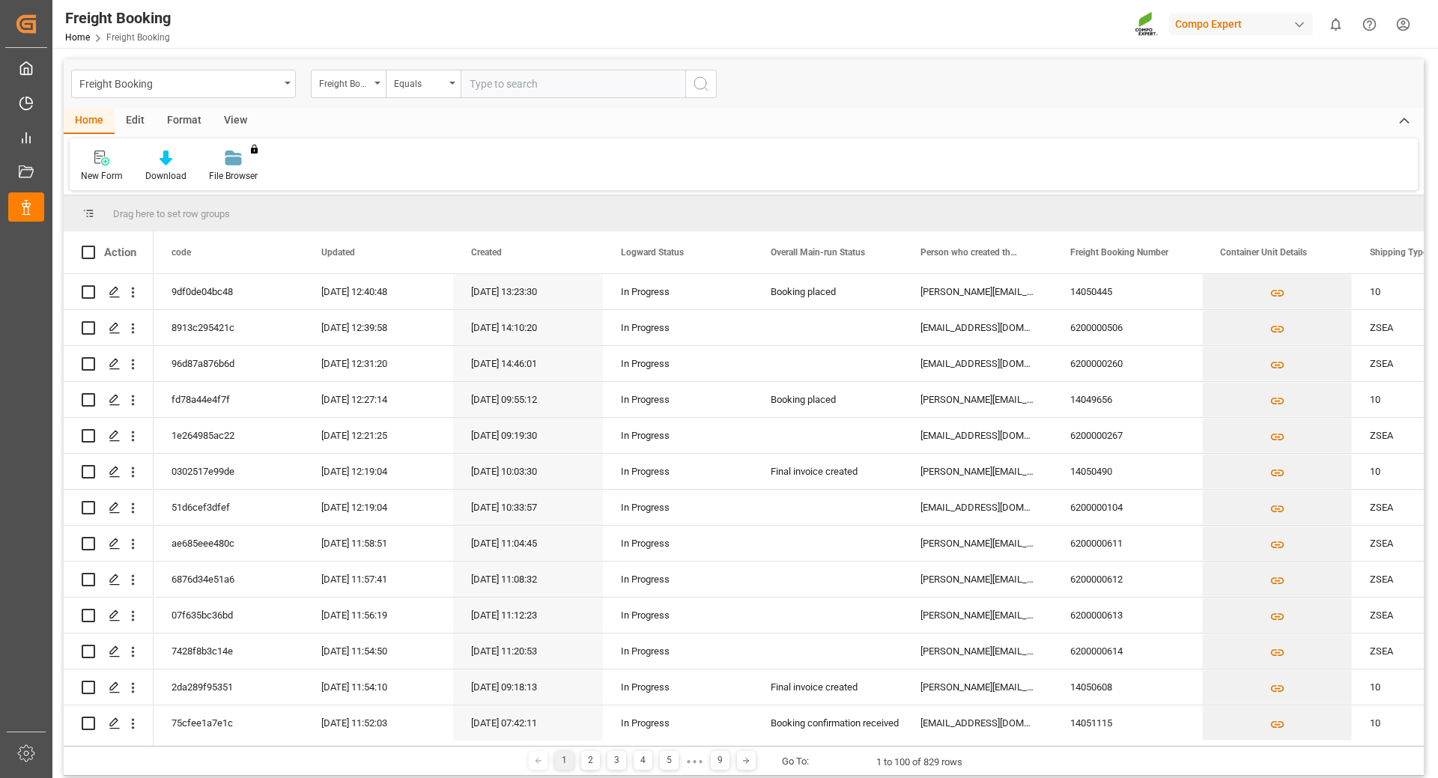
click at [557, 79] on input "text" at bounding box center [573, 84] width 225 height 28
paste input "6200000533"
type input "6200000533"
click at [705, 88] on line "search button" at bounding box center [706, 89] width 3 height 3
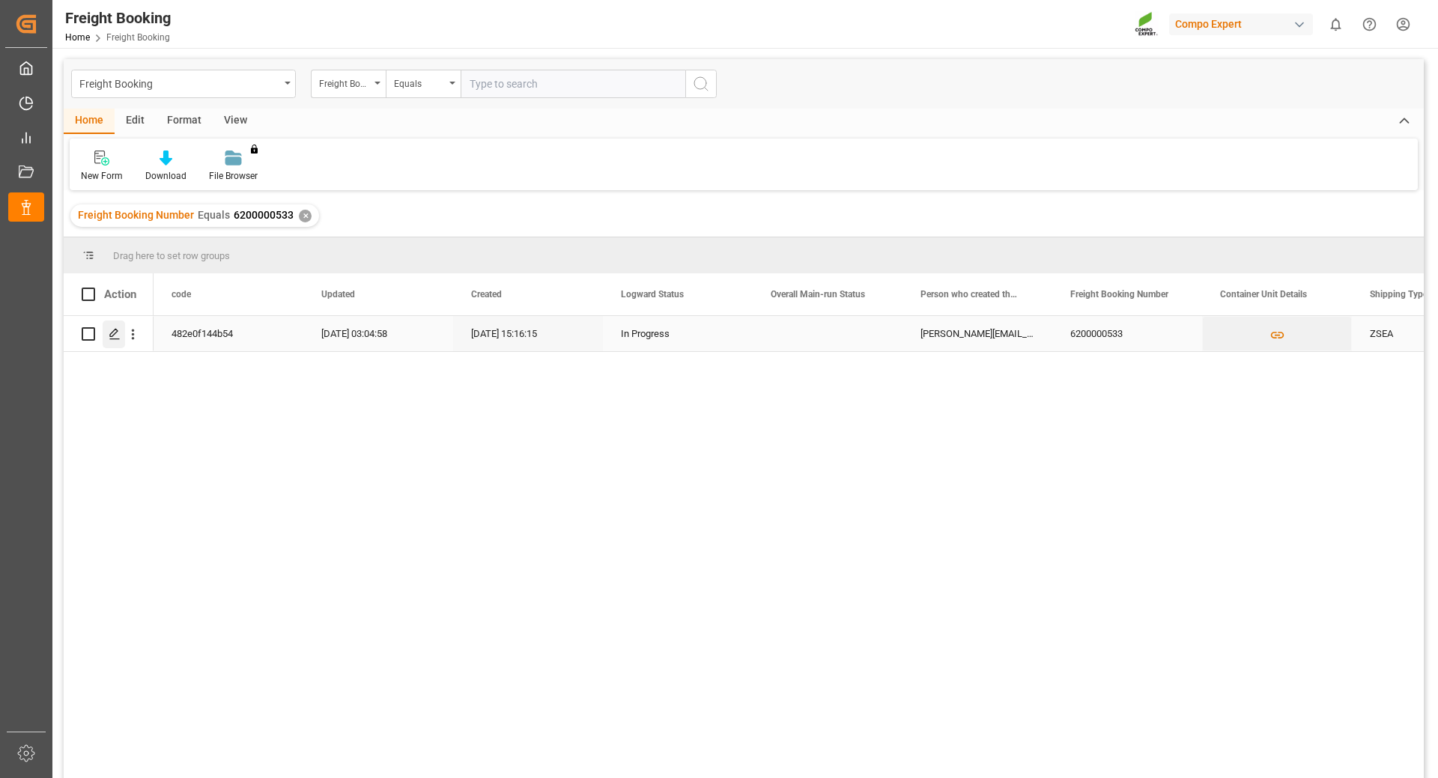
click at [118, 335] on icon "Press SPACE to select this row." at bounding box center [115, 334] width 12 height 12
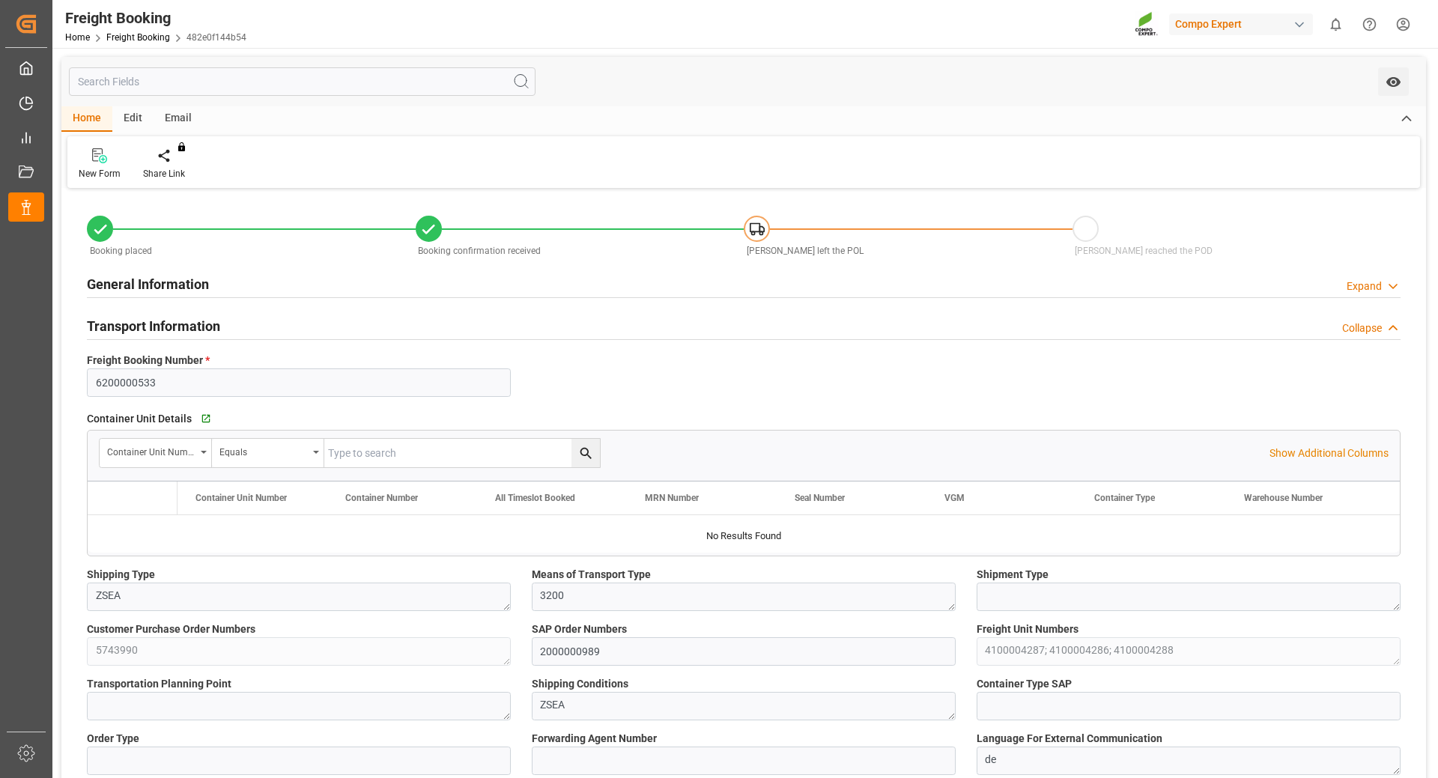
type input "Hapag Lloyd"
type input "Hapag Lloyd Aktiengesellschaft"
type input "9723277"
type input "BEANR"
type input "CLSAI"
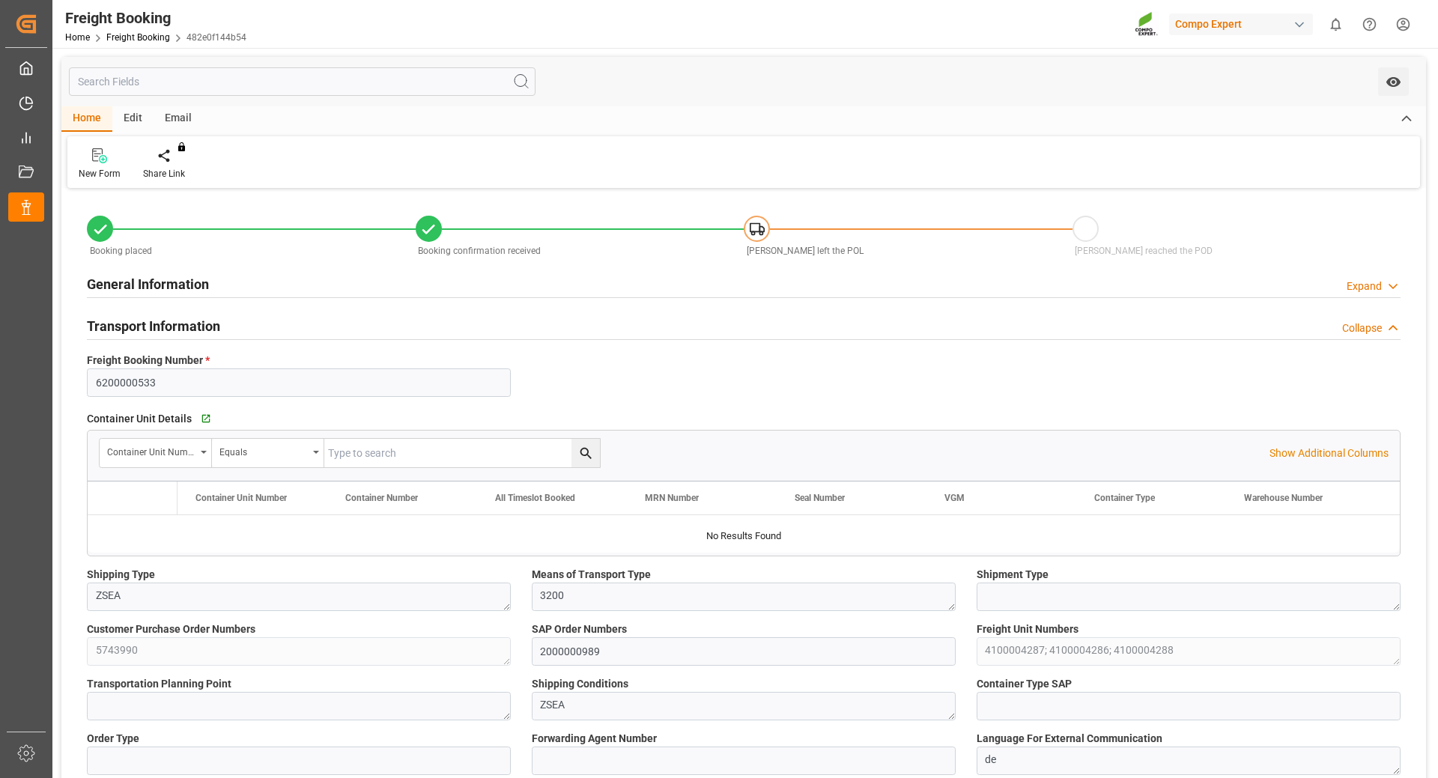
type input "0"
type input "107570.4"
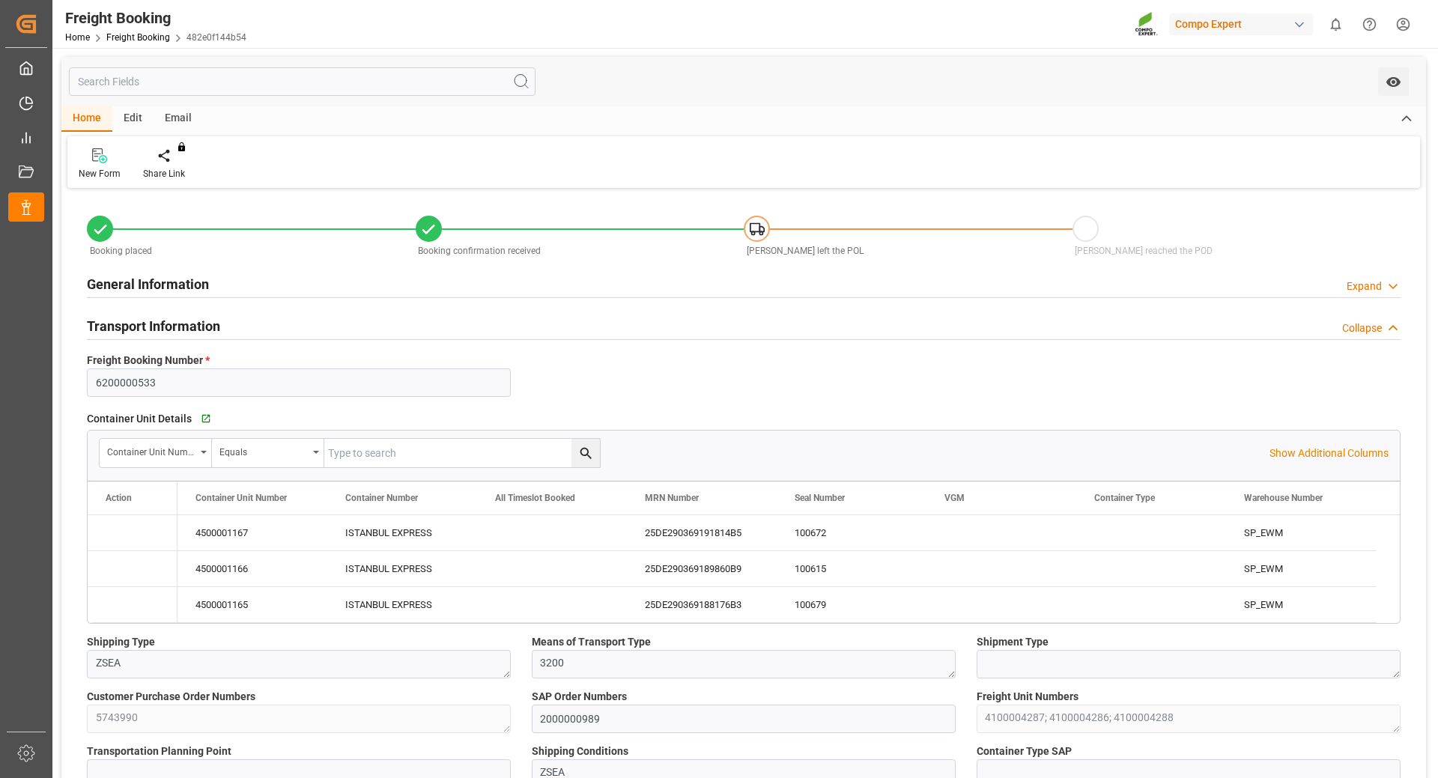
type input "18.09.2025 01:00"
type input "25.09.2025 01:00"
type input "29.10.2025 00:00"
type input "25.08.2025 15:16"
type input "03.09.2025 11:37"
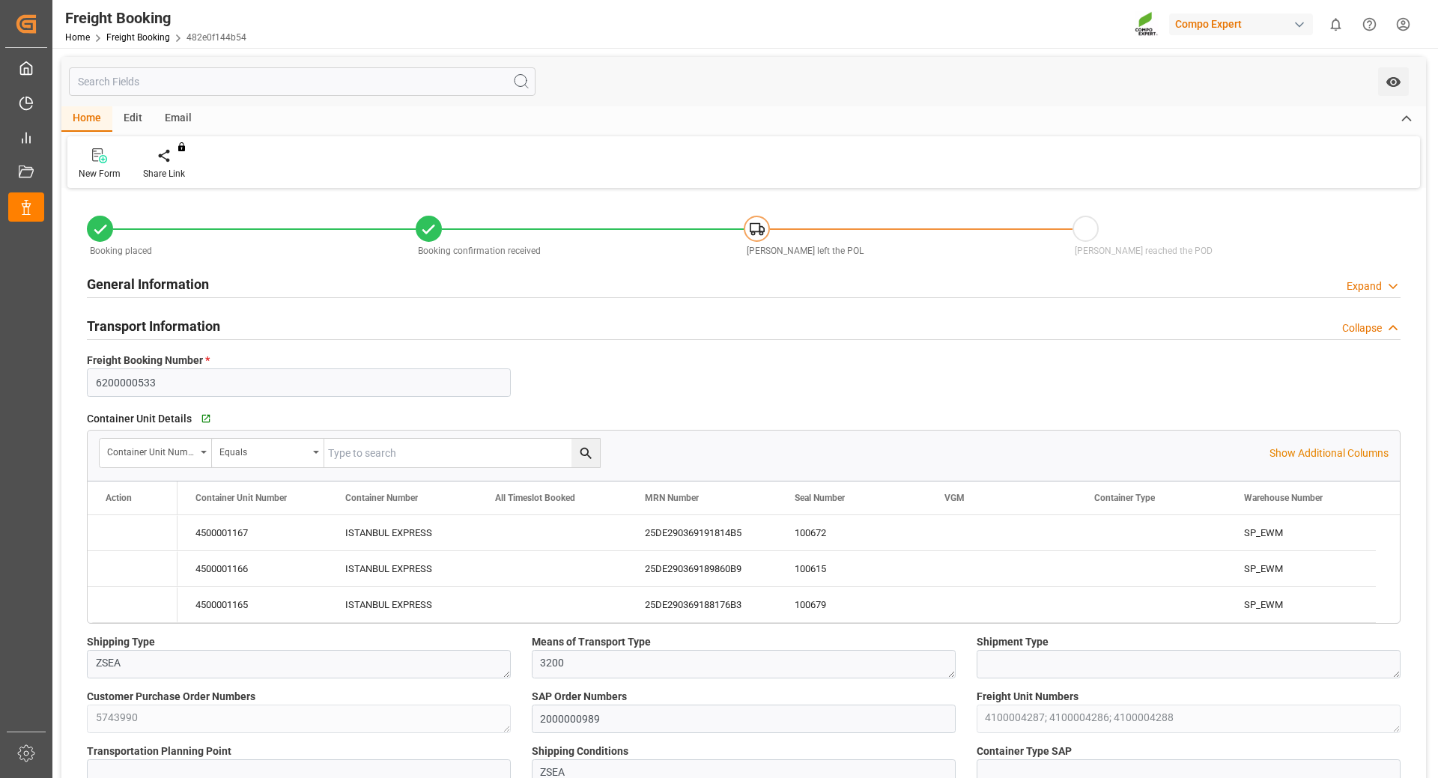
type input "03.09.2025 11:37"
type input "03.09.2025 11:41"
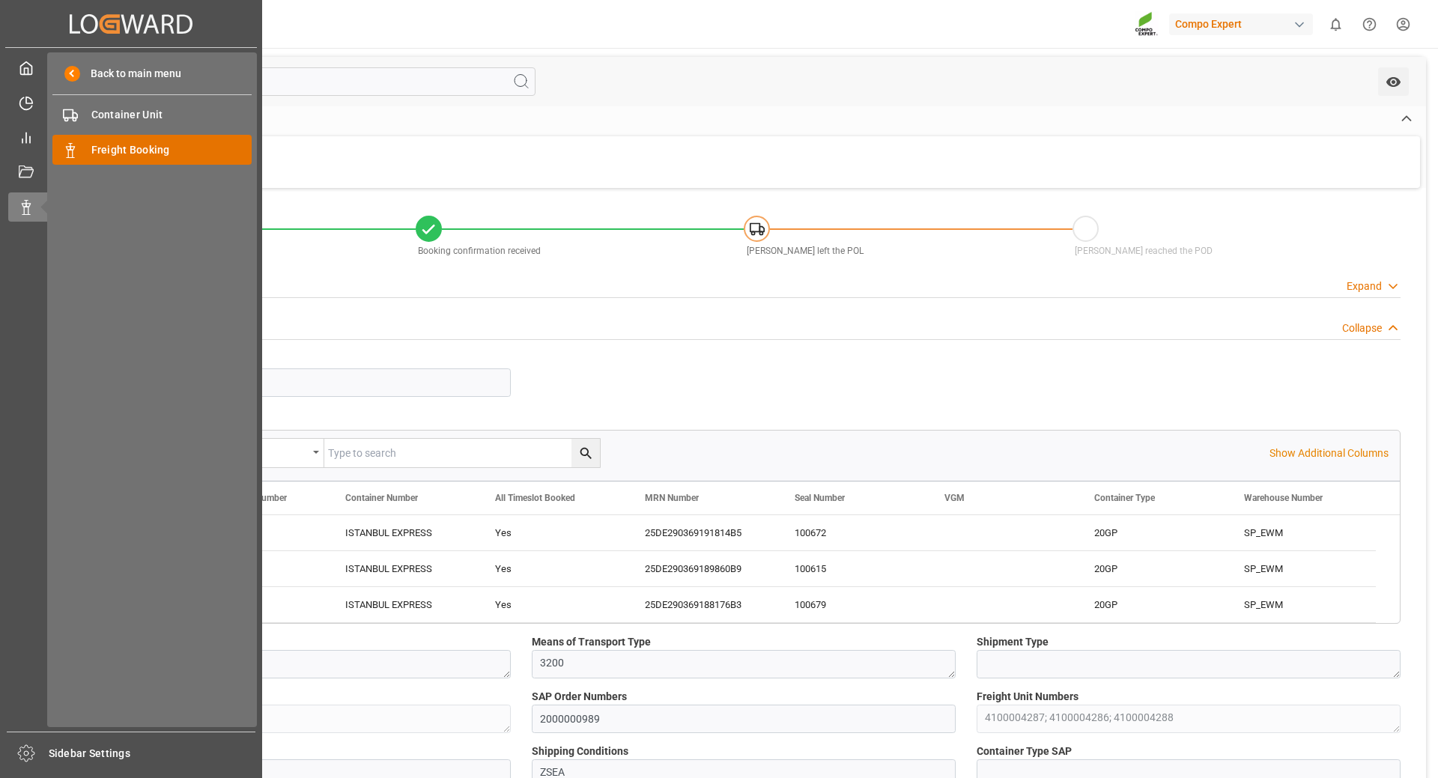
click at [149, 153] on span "Freight Booking" at bounding box center [171, 150] width 161 height 16
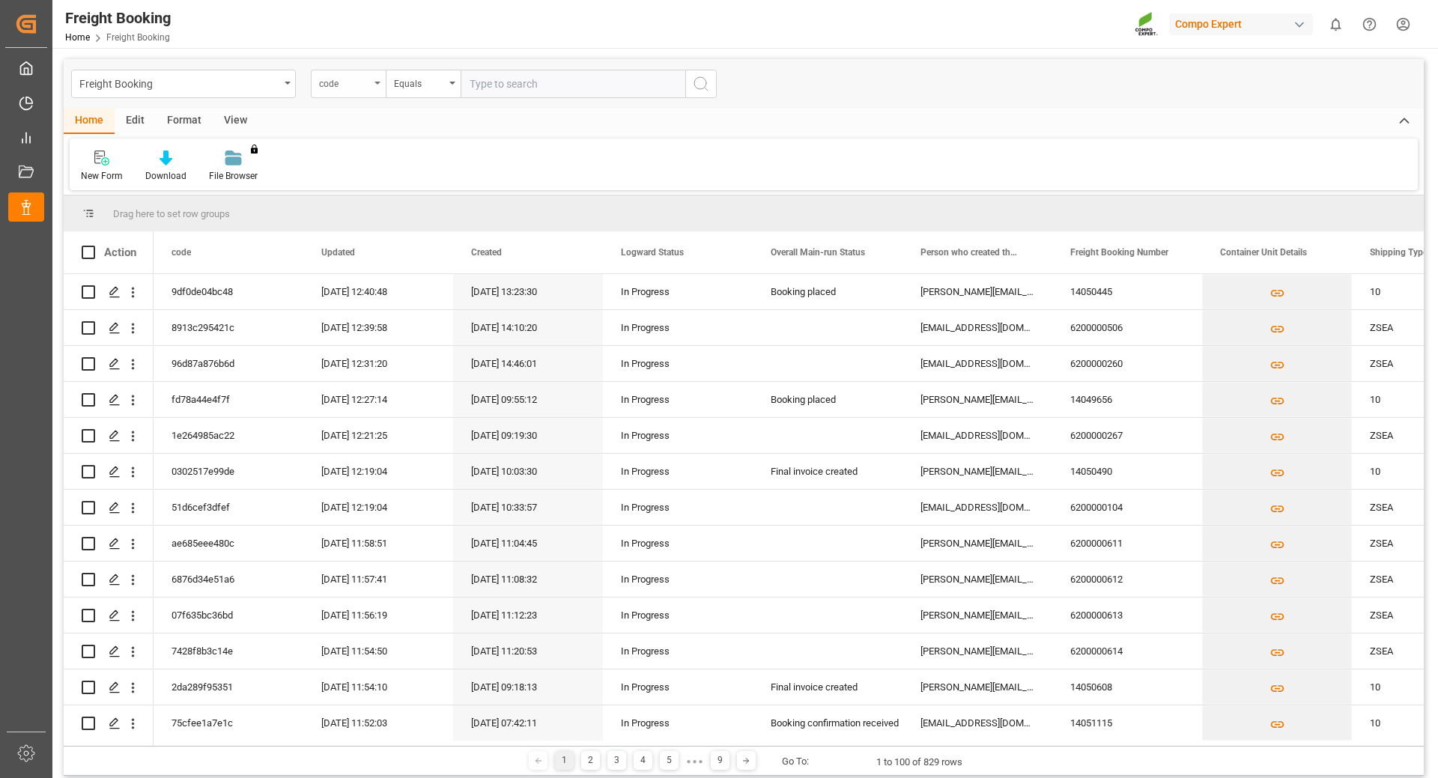
click at [373, 86] on div "code" at bounding box center [348, 84] width 75 height 28
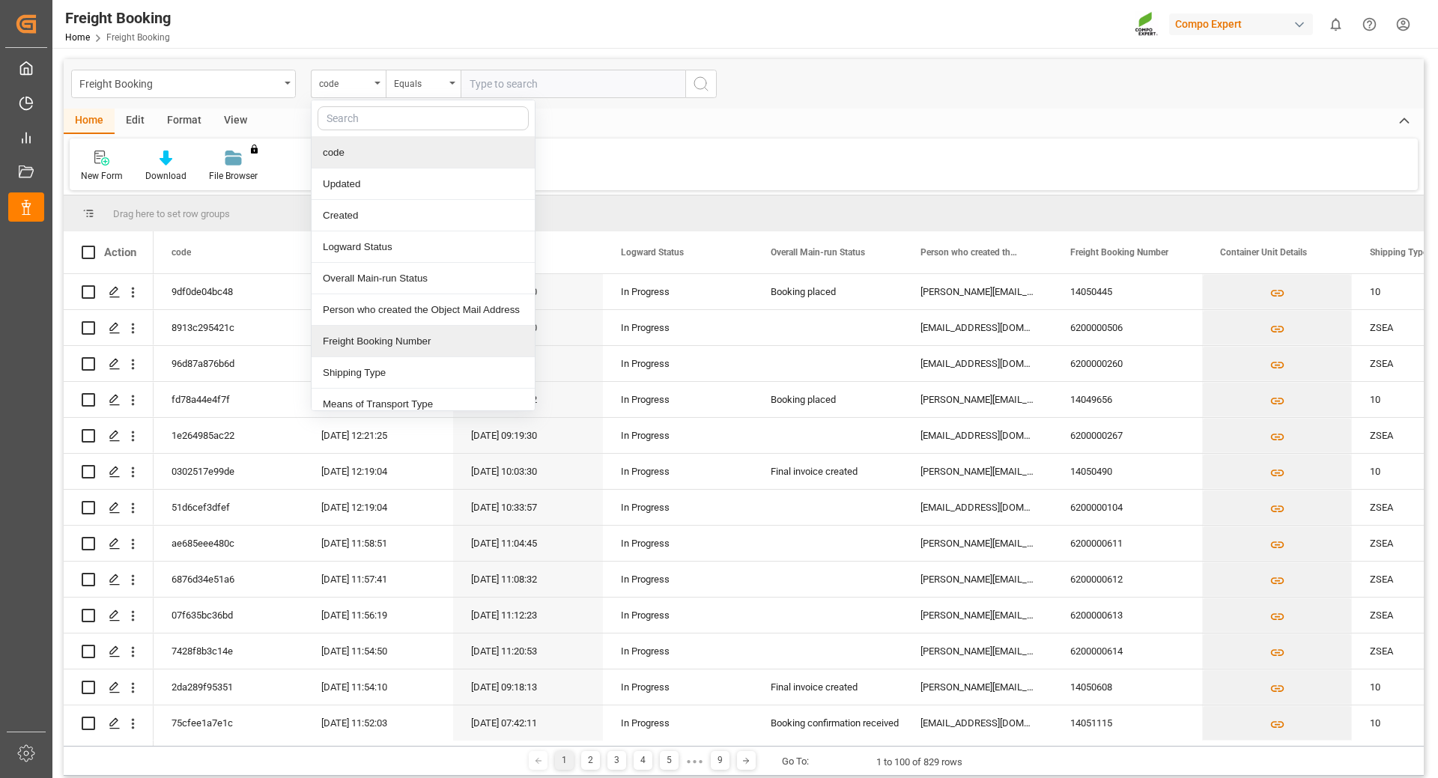
click at [407, 343] on div "Freight Booking Number" at bounding box center [423, 341] width 223 height 31
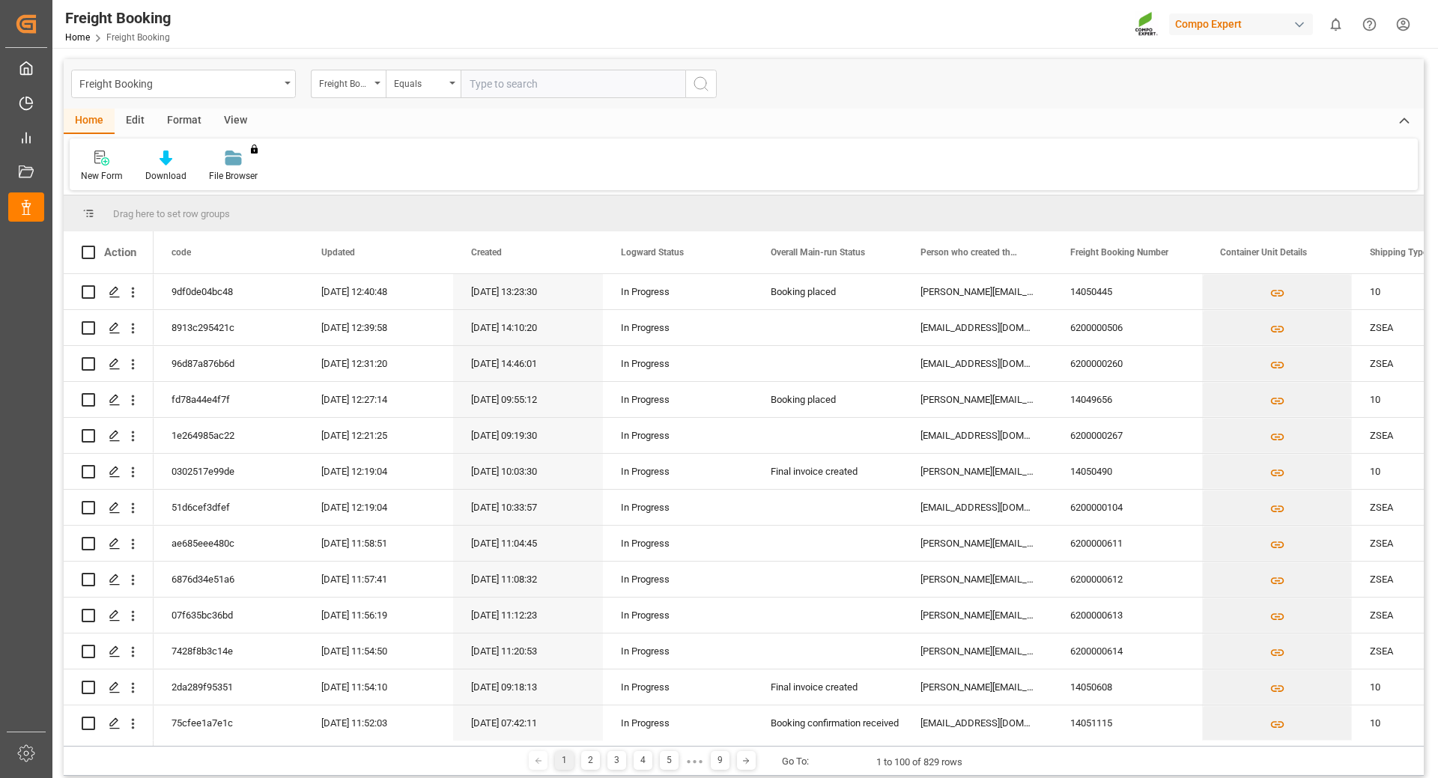
click at [622, 81] on input "text" at bounding box center [573, 84] width 225 height 28
paste input "620000056"
type input "6200000561"
click at [707, 78] on icon "search button" at bounding box center [701, 84] width 18 height 18
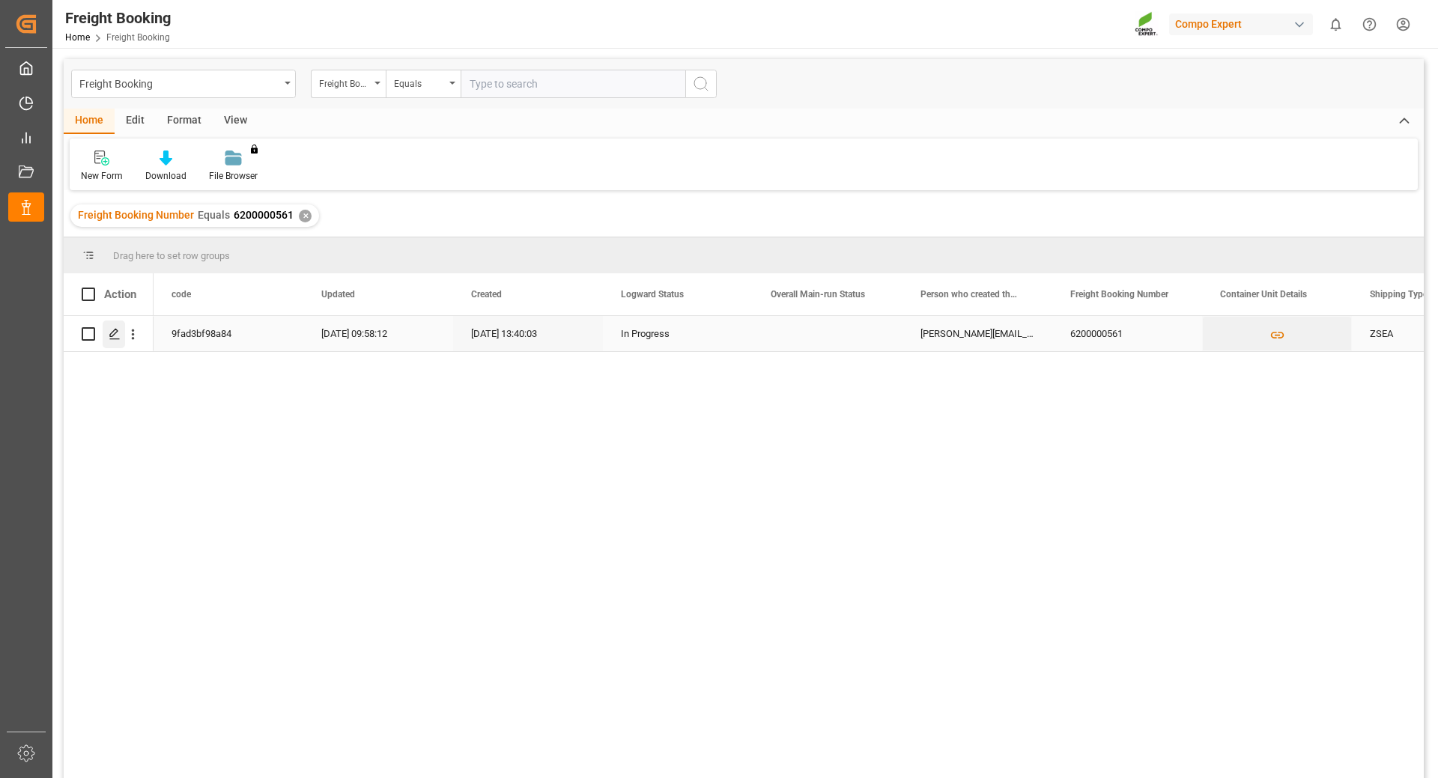
click at [110, 335] on polygon "Press SPACE to select this row." at bounding box center [113, 333] width 7 height 7
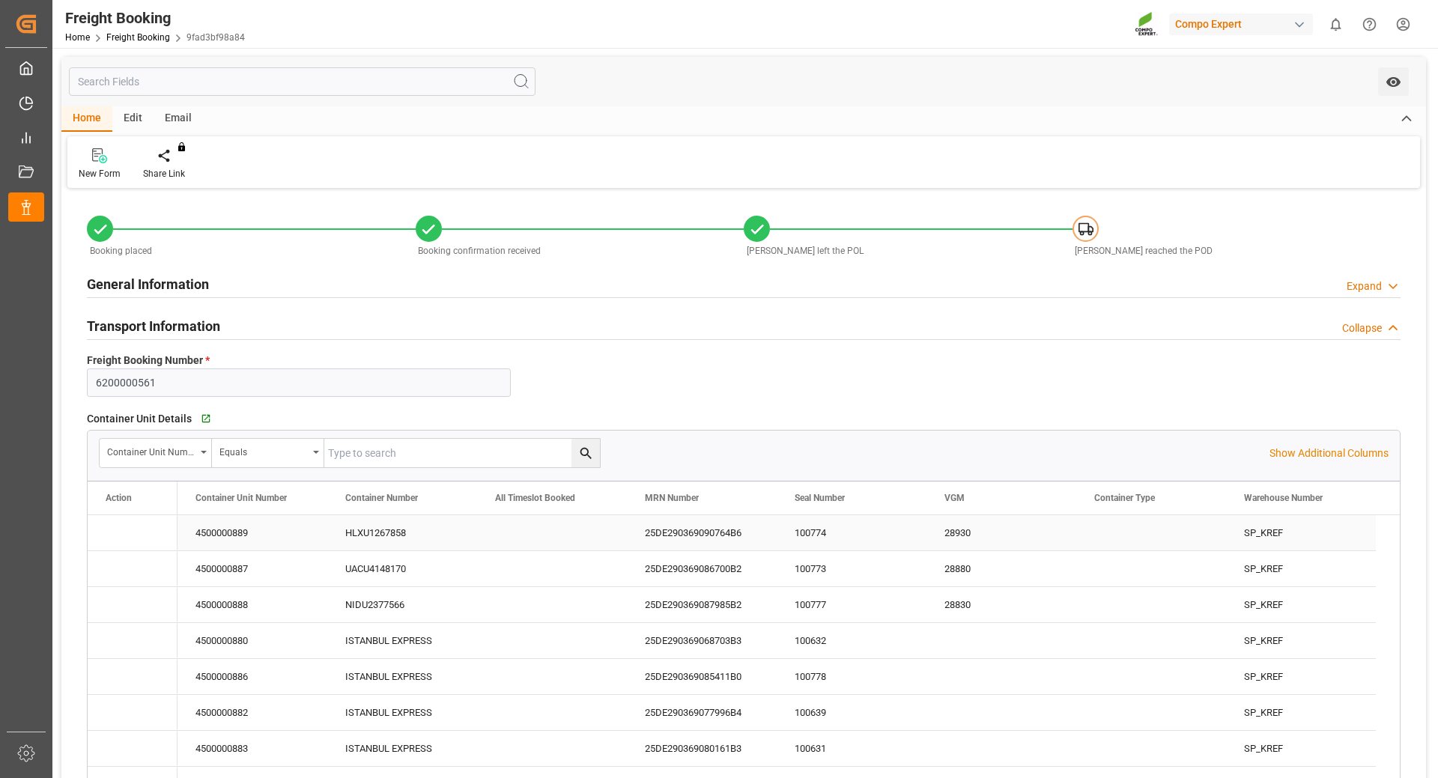
type input "Hapag Lloyd"
type input "Hapag Lloyd Aktiengesellschaft"
type input "9723277"
type input "9731949"
type input "BEANR"
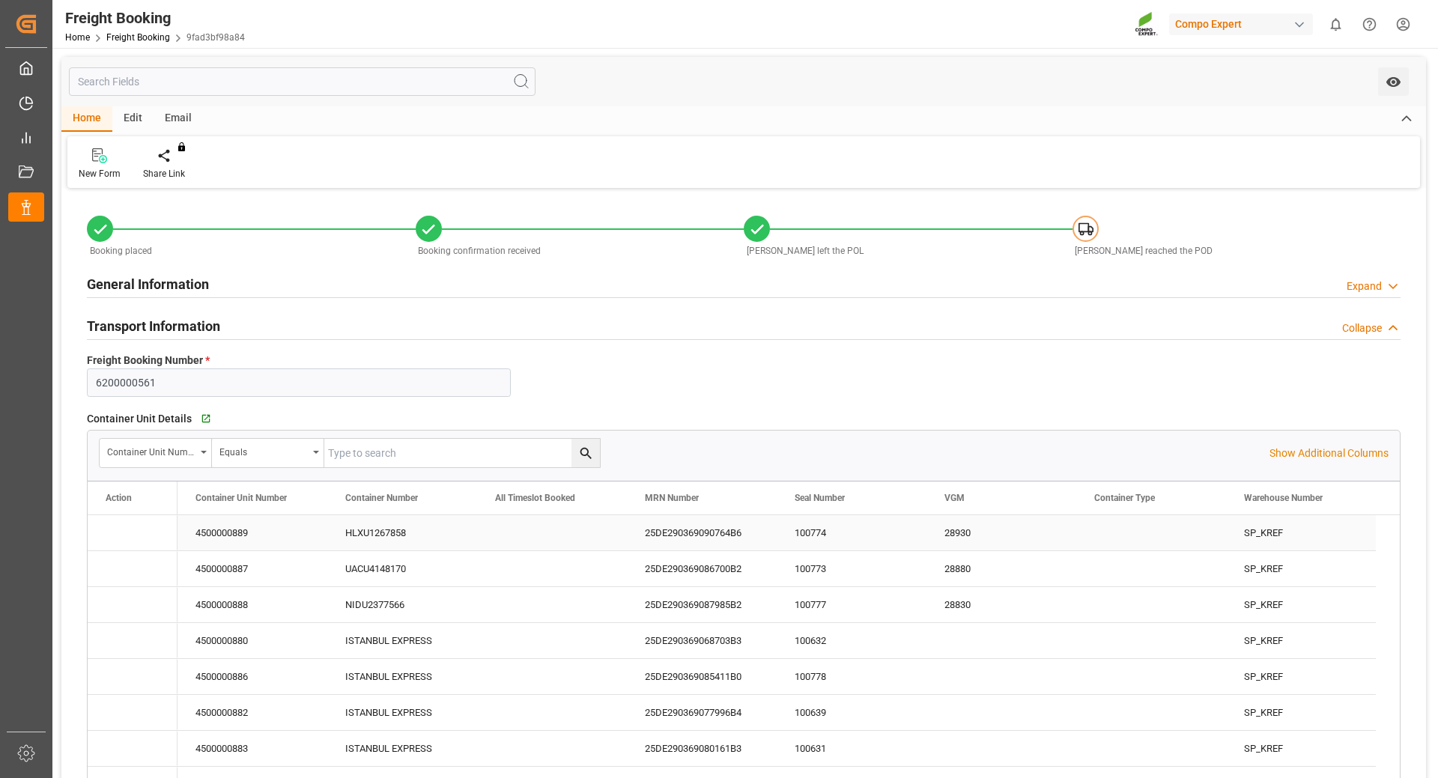
type input "ECPSJ"
type input "0"
type input "1510500"
type input "18.09.2025 01:00"
type input "25.09.2025 01:00"
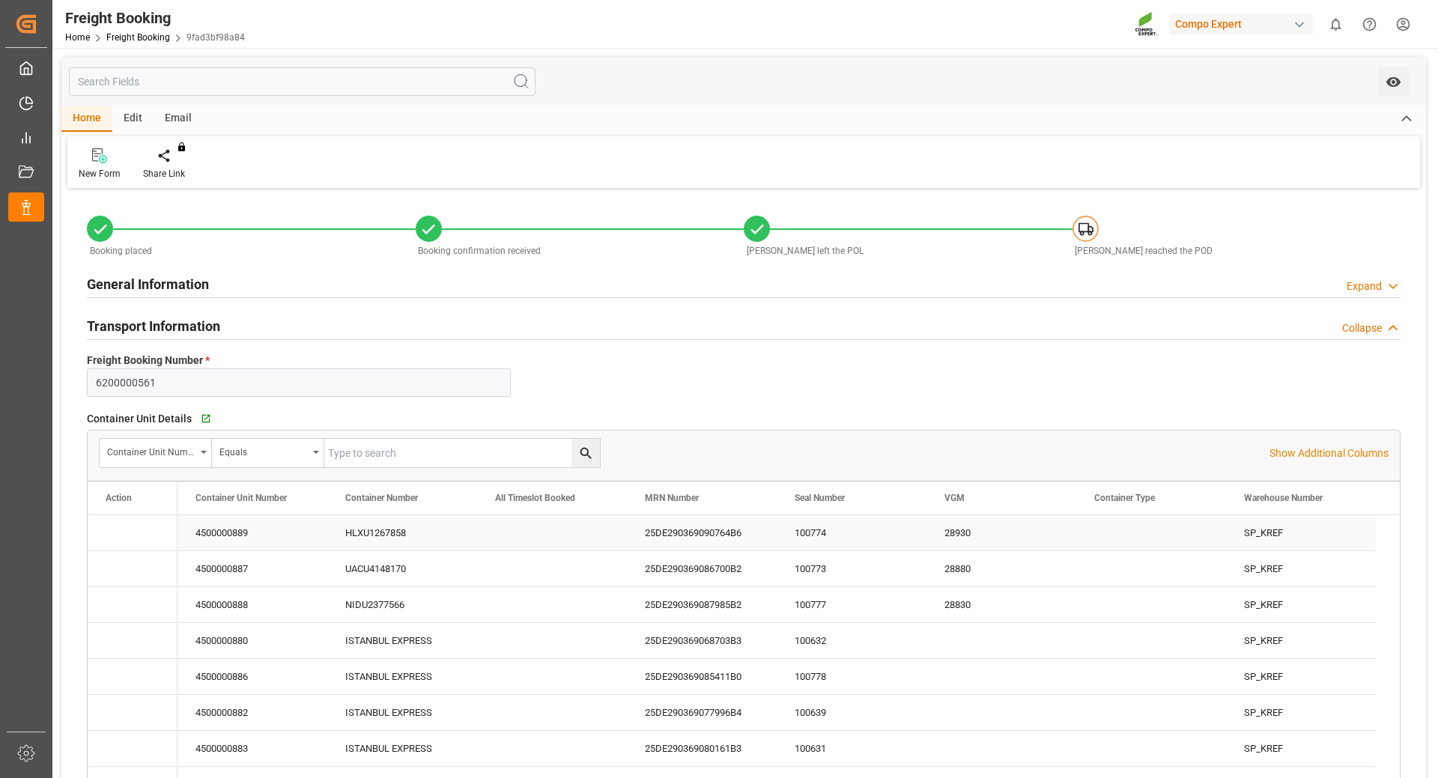
type input "20.10.2025 08:00"
type input "11.09.2025 22:00"
type input "22.09.2025 18:00"
type input "30.08.2025"
type input "10.09.2025 13:40"
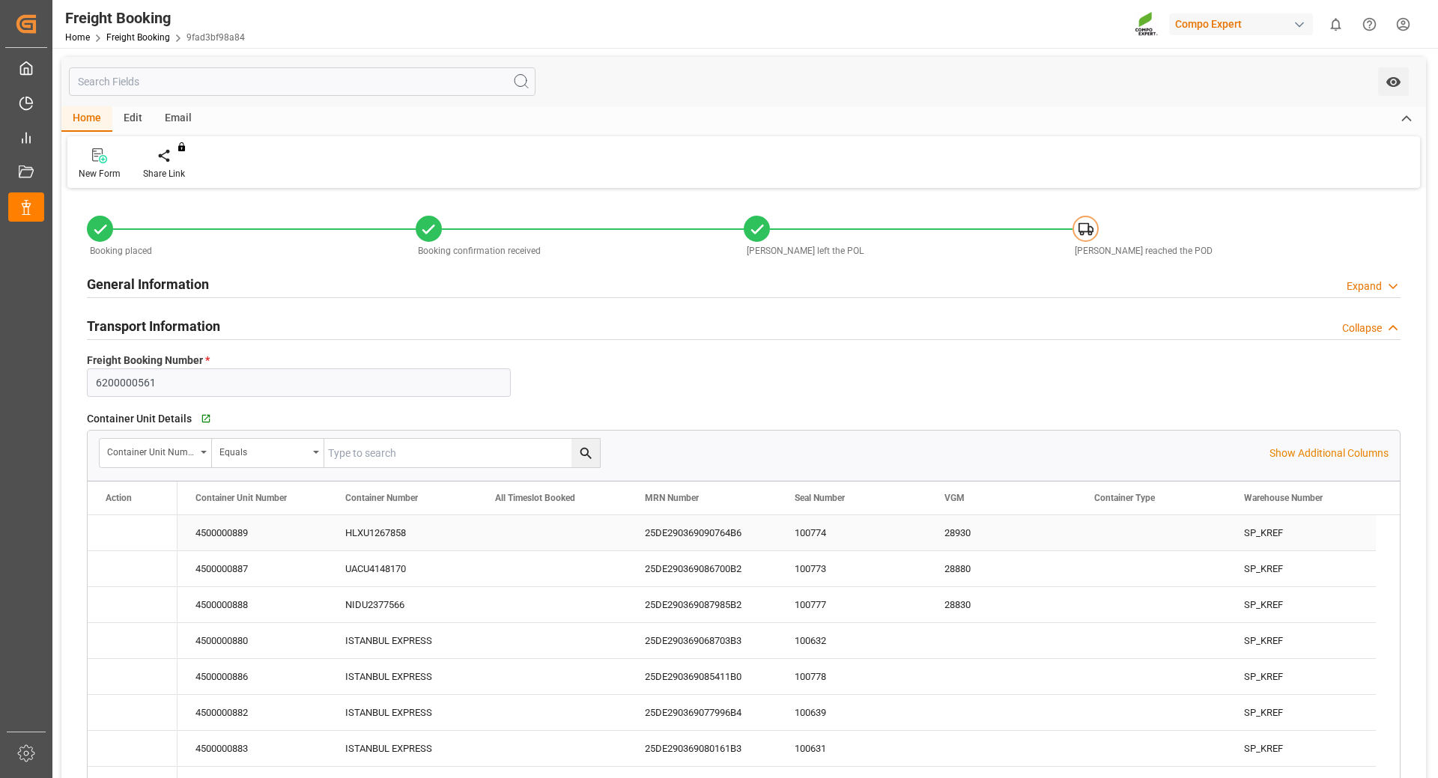
type input "10.09.2025 13:40"
type input "18.09.2025 09:58"
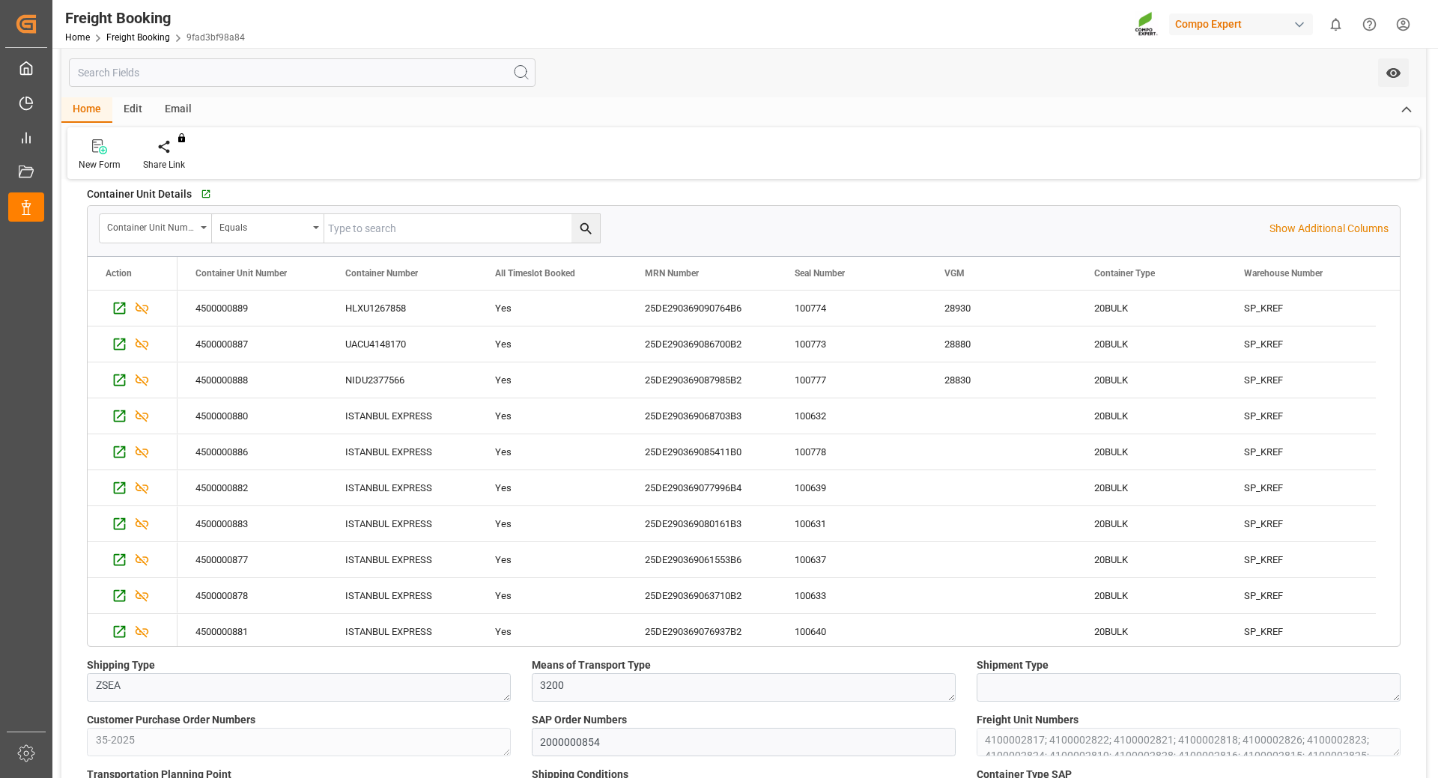
click at [1406, 16] on html "Created by potrace 1.15, written by Peter Selinger 2001-2017 Created by potrace…" at bounding box center [719, 389] width 1438 height 778
click at [1135, 219] on span "Logout" at bounding box center [1142, 220] width 40 height 13
